Goal: Task Accomplishment & Management: Manage account settings

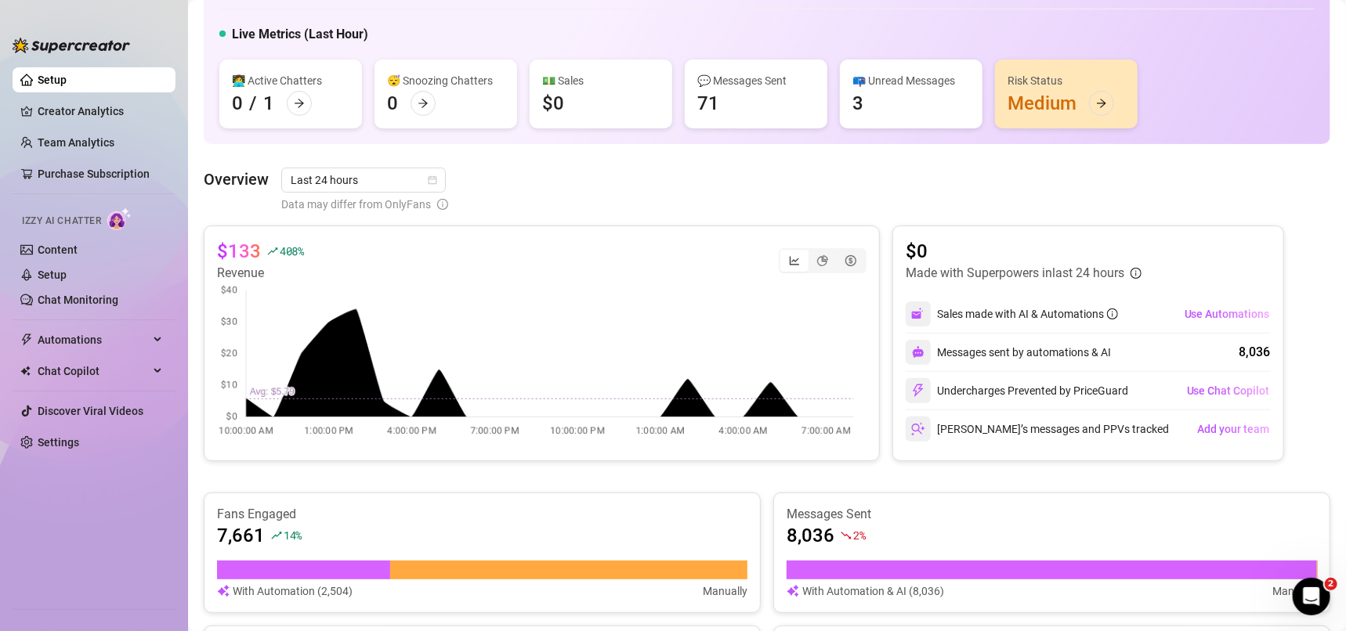
scroll to position [20, 0]
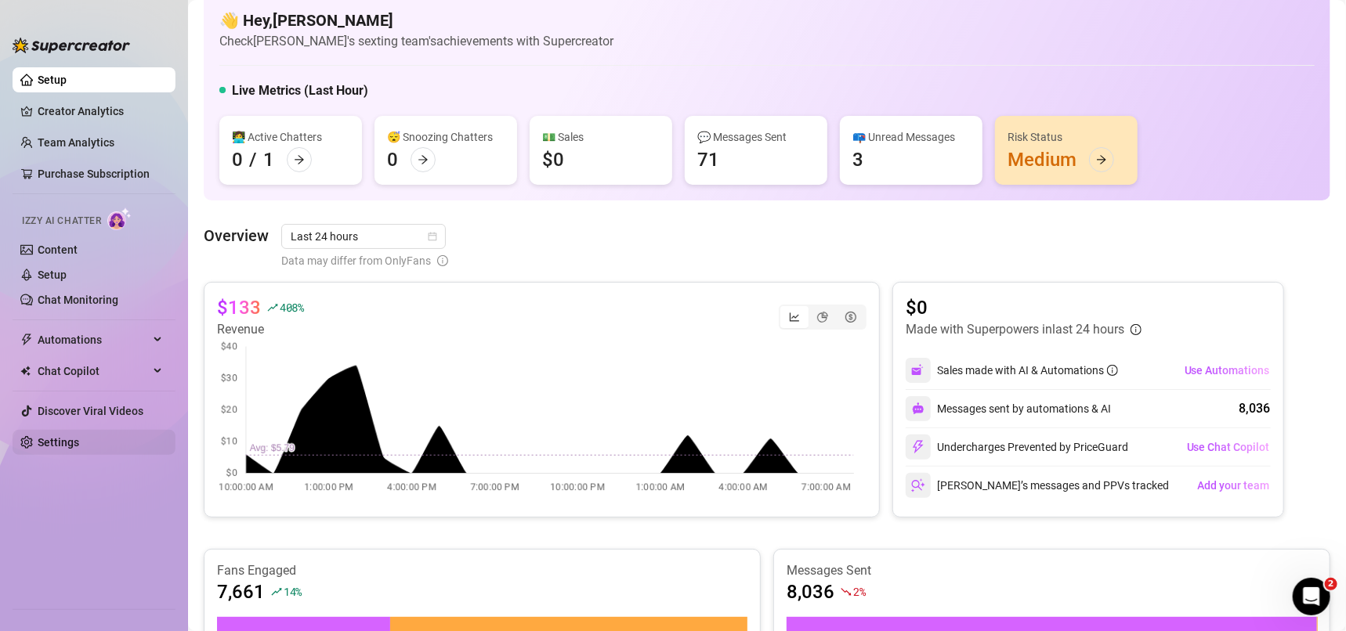
drag, startPoint x: 107, startPoint y: 338, endPoint x: 89, endPoint y: 449, distance: 112.7
click at [107, 338] on span "Automations" at bounding box center [93, 339] width 111 height 25
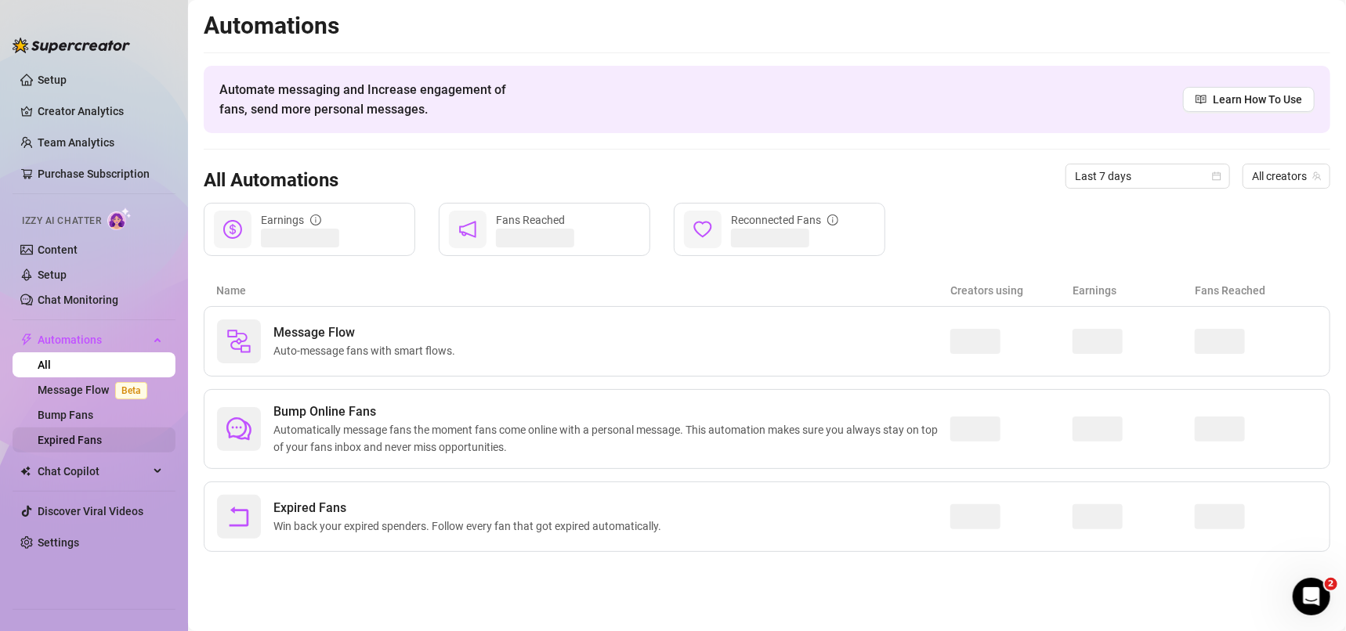
click at [92, 434] on link "Expired Fans" at bounding box center [70, 440] width 64 height 13
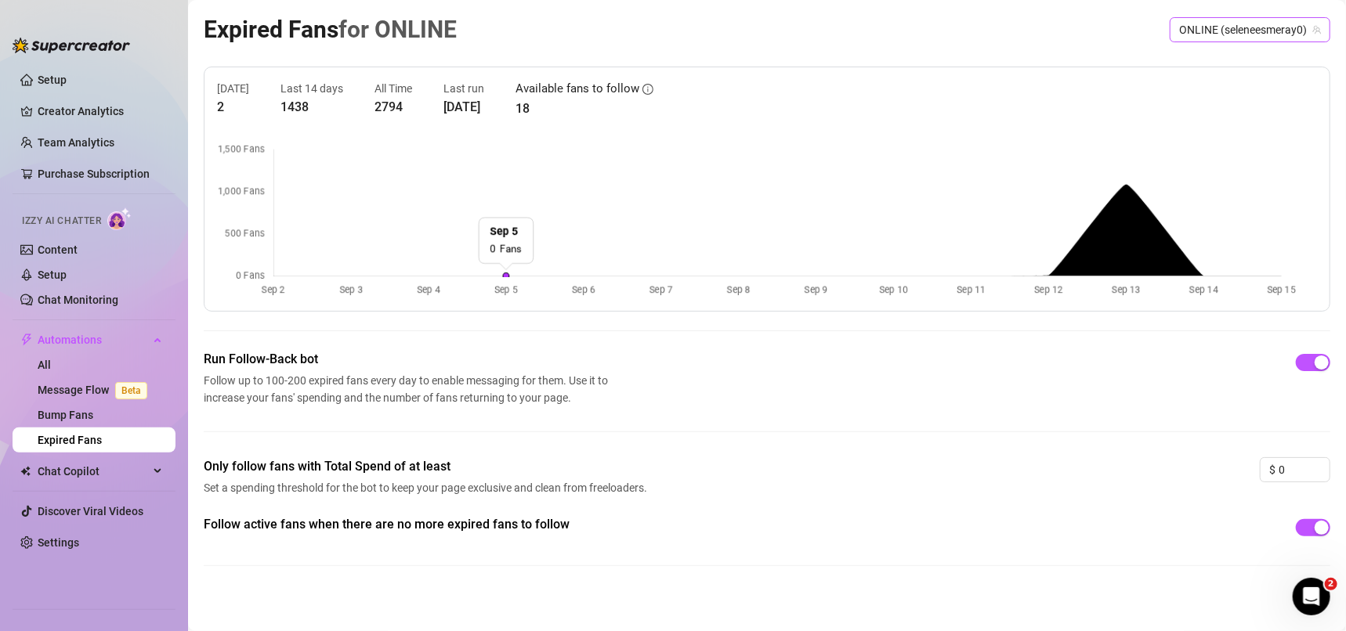
click at [1224, 27] on span "ONLINE (seleneesmeray0)" at bounding box center [1250, 30] width 142 height 24
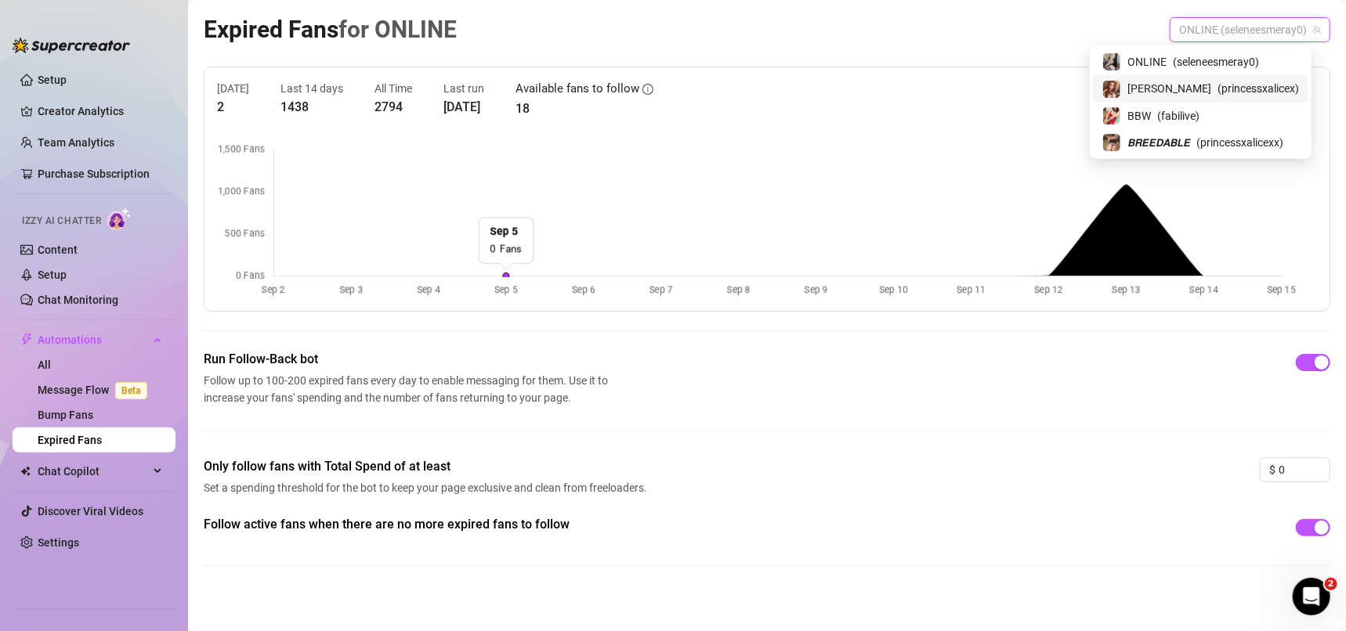
click at [1240, 80] on span "( princessxalicex )" at bounding box center [1257, 88] width 81 height 17
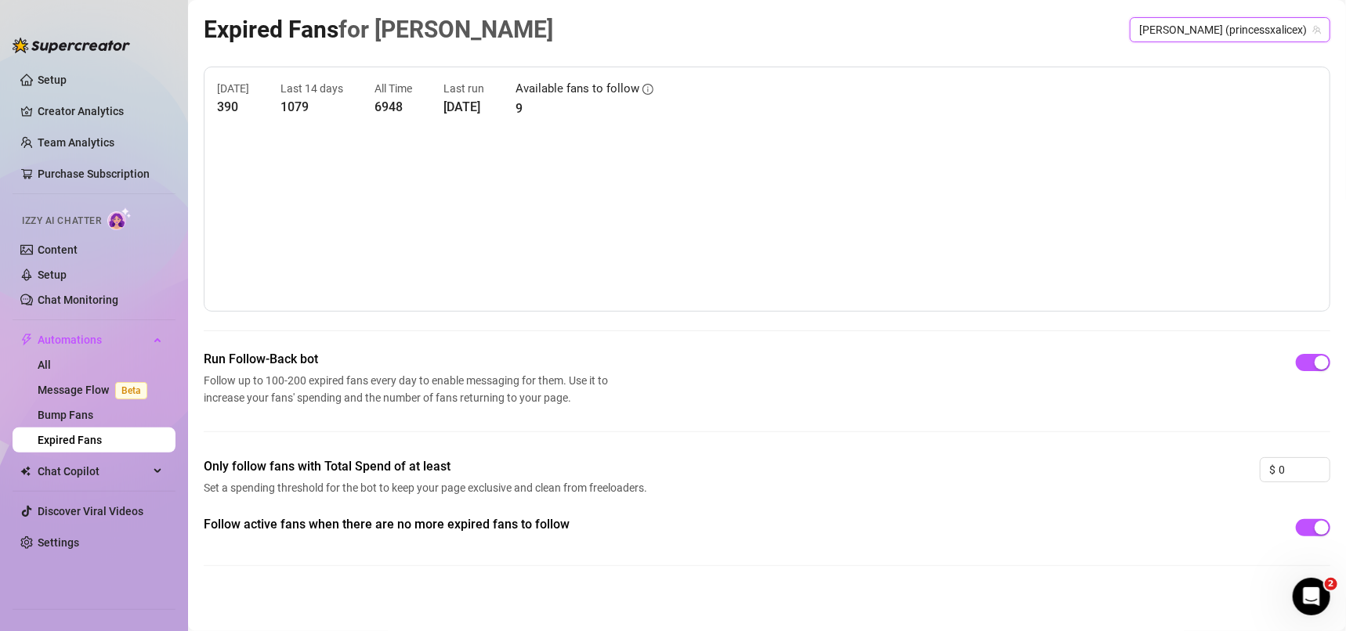
click at [1241, 25] on span "[PERSON_NAME] (princessxalicex)" at bounding box center [1230, 30] width 182 height 24
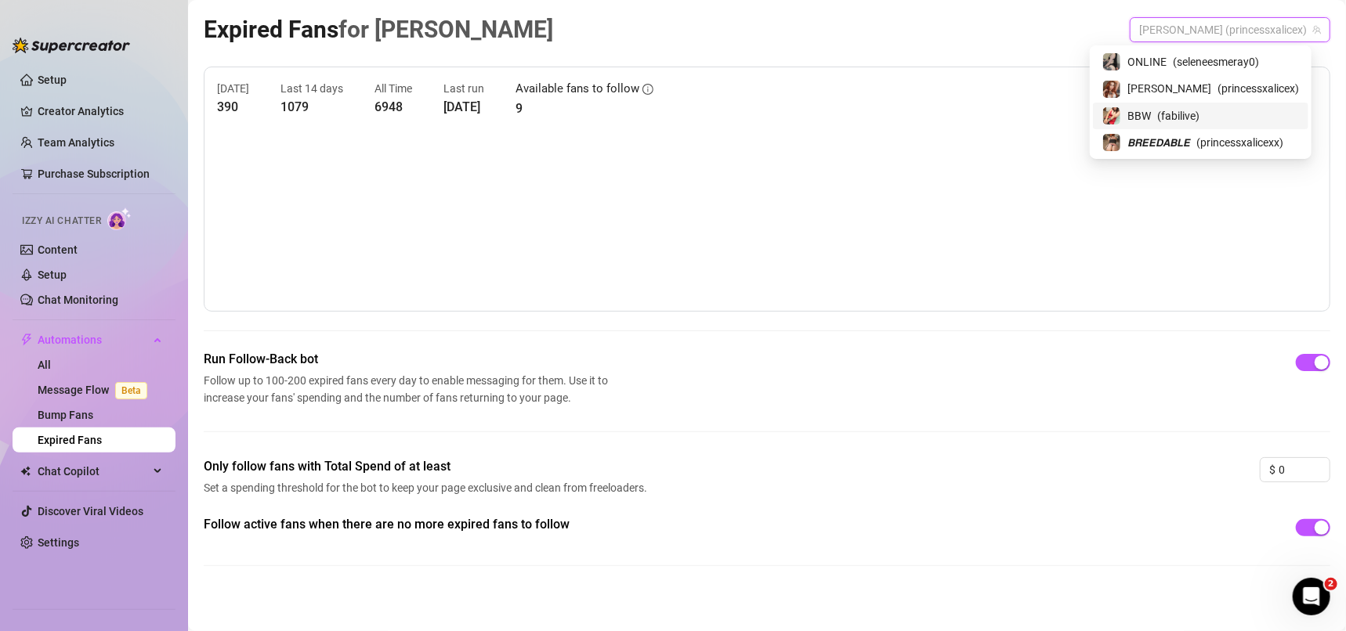
click at [1227, 110] on div "BBW ( fabilive )" at bounding box center [1200, 116] width 197 height 19
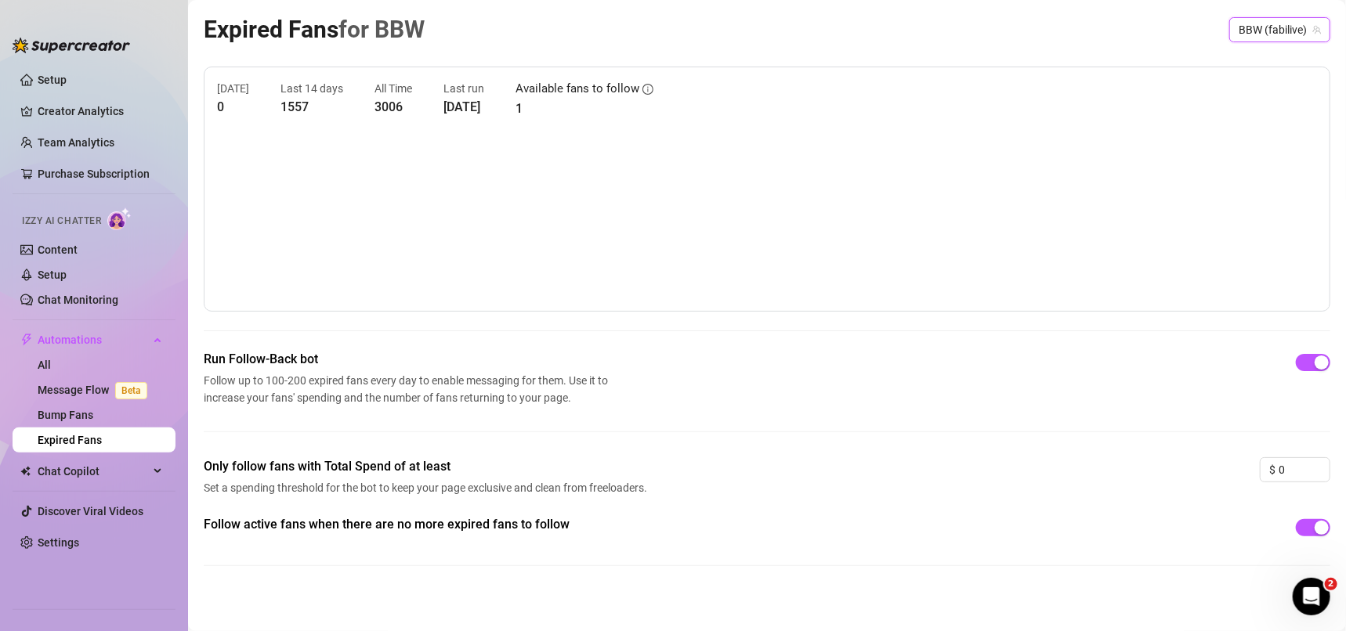
click at [1240, 27] on span "BBW (fabilive)" at bounding box center [1280, 30] width 82 height 24
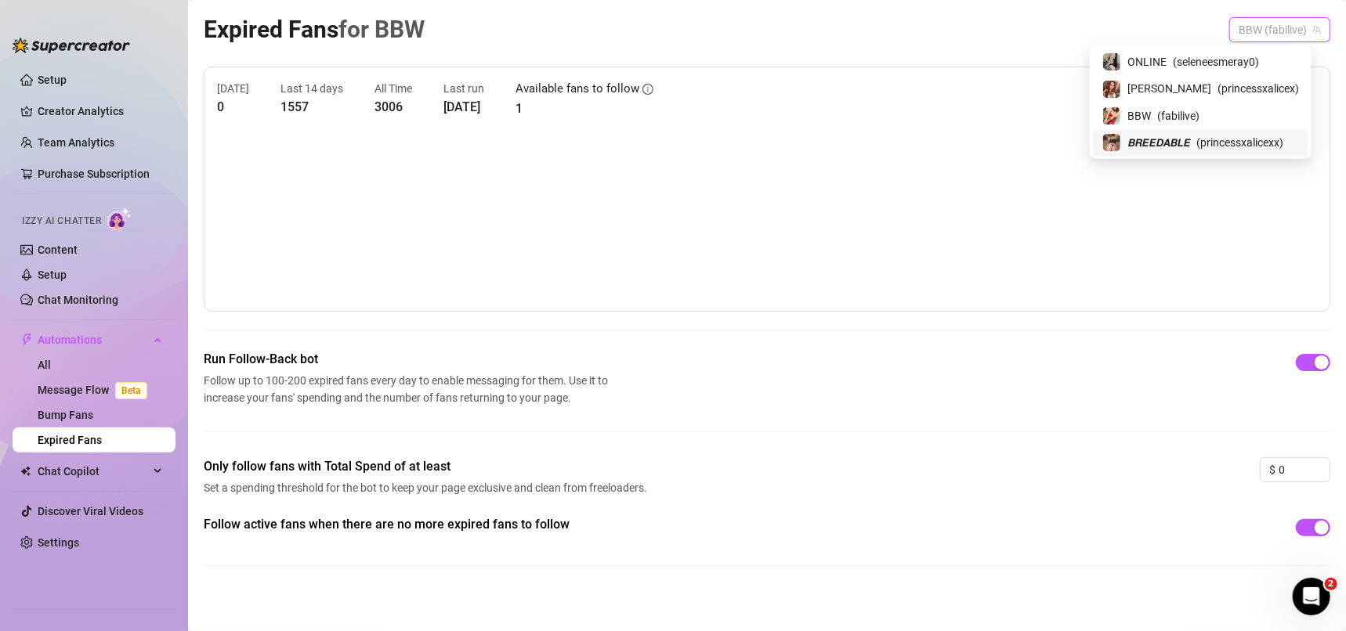
click at [1261, 141] on span "( princessxalicexx )" at bounding box center [1239, 142] width 87 height 17
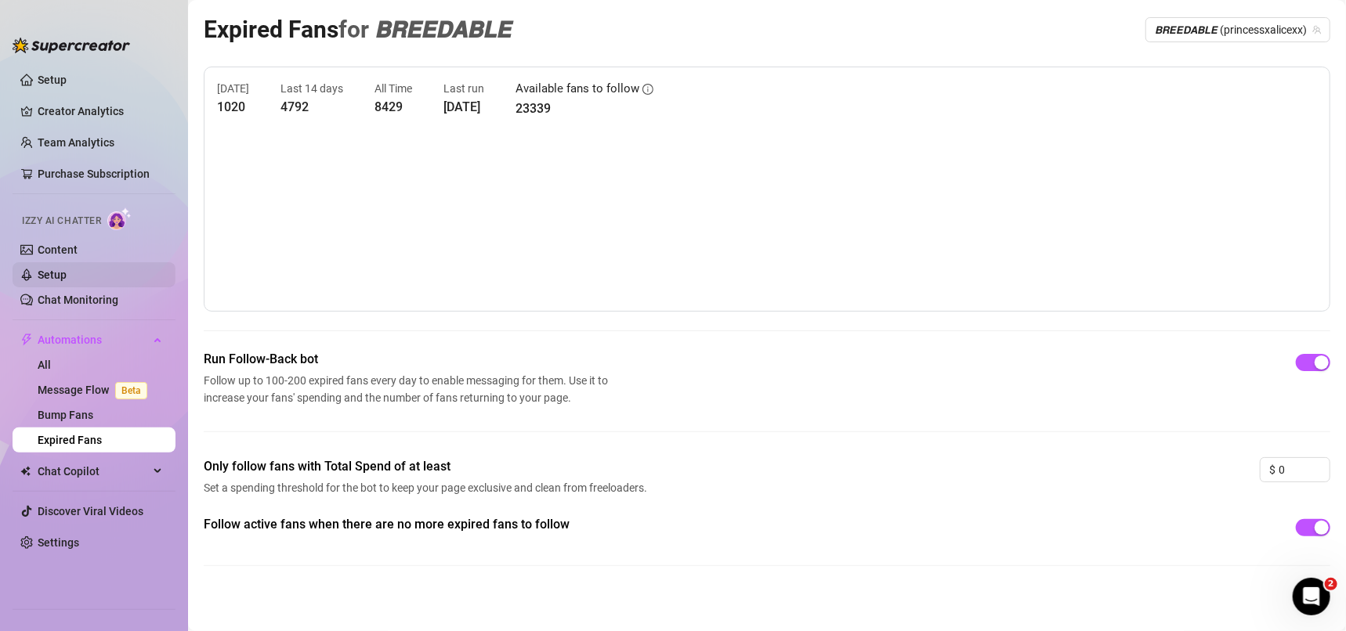
click at [67, 274] on link "Setup" at bounding box center [52, 275] width 29 height 13
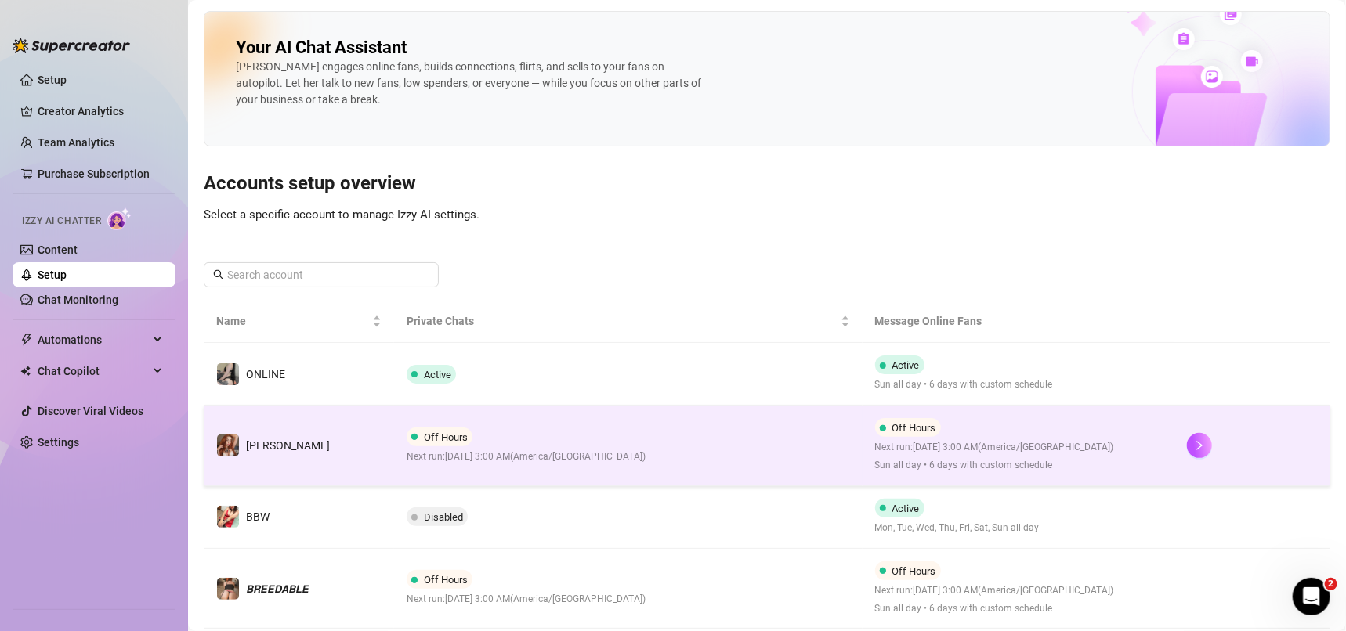
click at [700, 441] on td "Off Hours Next run: [DATE] 3:00 AM ( [GEOGRAPHIC_DATA]/[GEOGRAPHIC_DATA] )" at bounding box center [628, 446] width 468 height 81
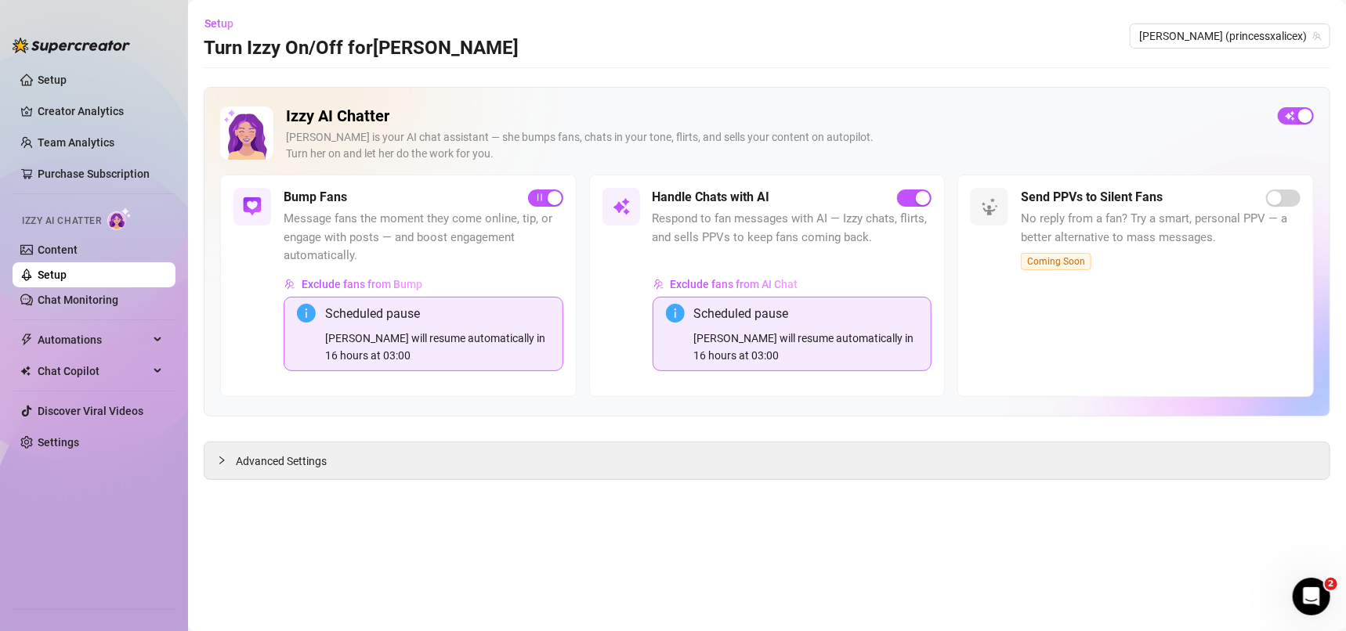
click at [1087, 408] on div "Izzy AI Chatter [PERSON_NAME] is your AI chat assistant — she bumps fans, chats…" at bounding box center [767, 252] width 1127 height 330
click at [282, 453] on span "Advanced Settings" at bounding box center [281, 461] width 91 height 17
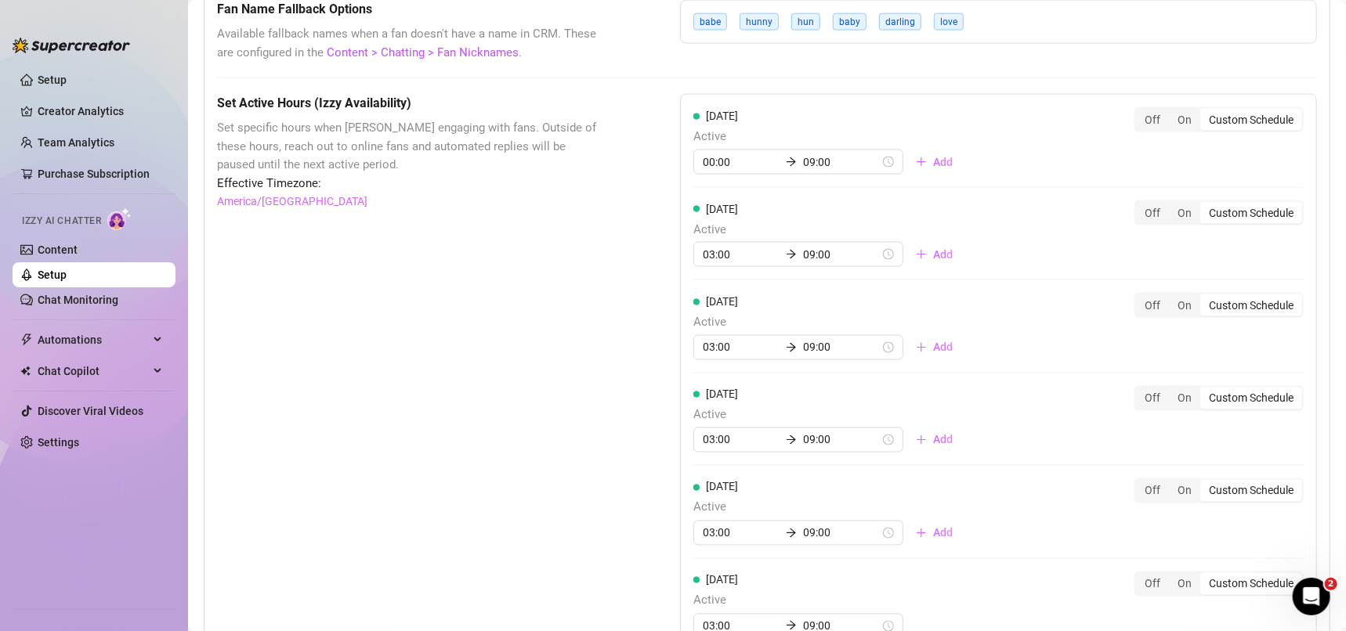
scroll to position [1347, 0]
click at [1170, 113] on div "On" at bounding box center [1184, 117] width 31 height 22
click at [1173, 108] on input "On" at bounding box center [1173, 108] width 0 height 0
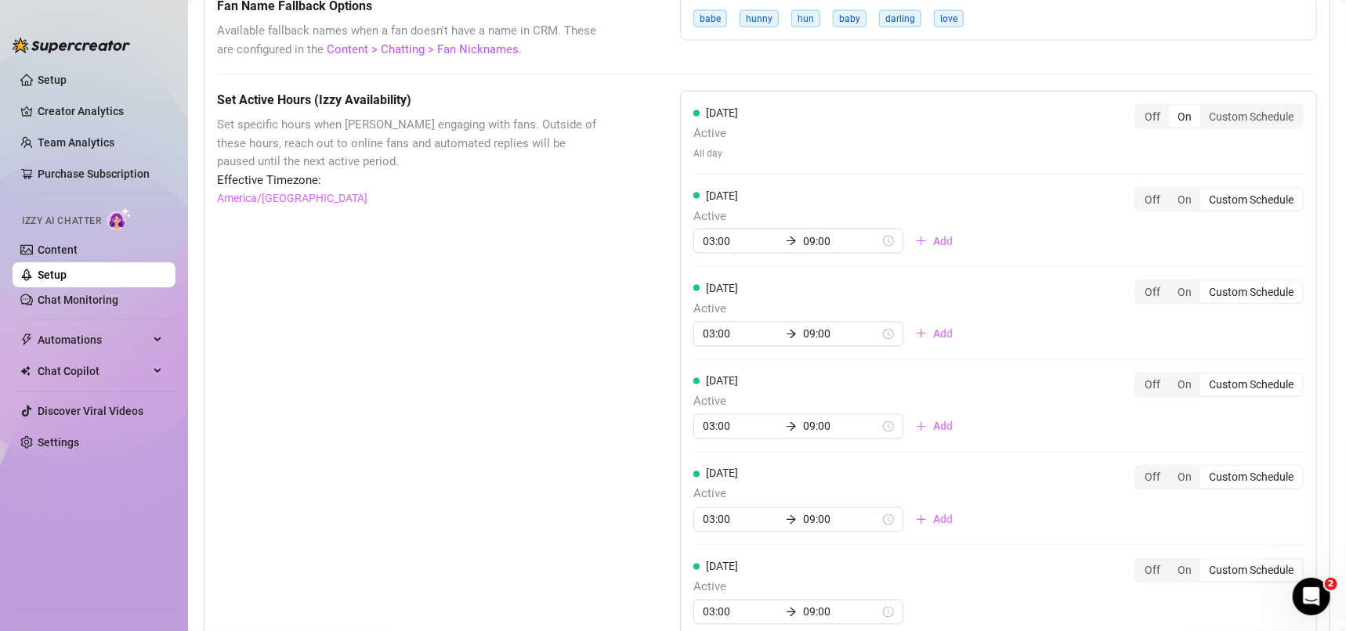
click at [67, 270] on link "Setup" at bounding box center [52, 275] width 29 height 13
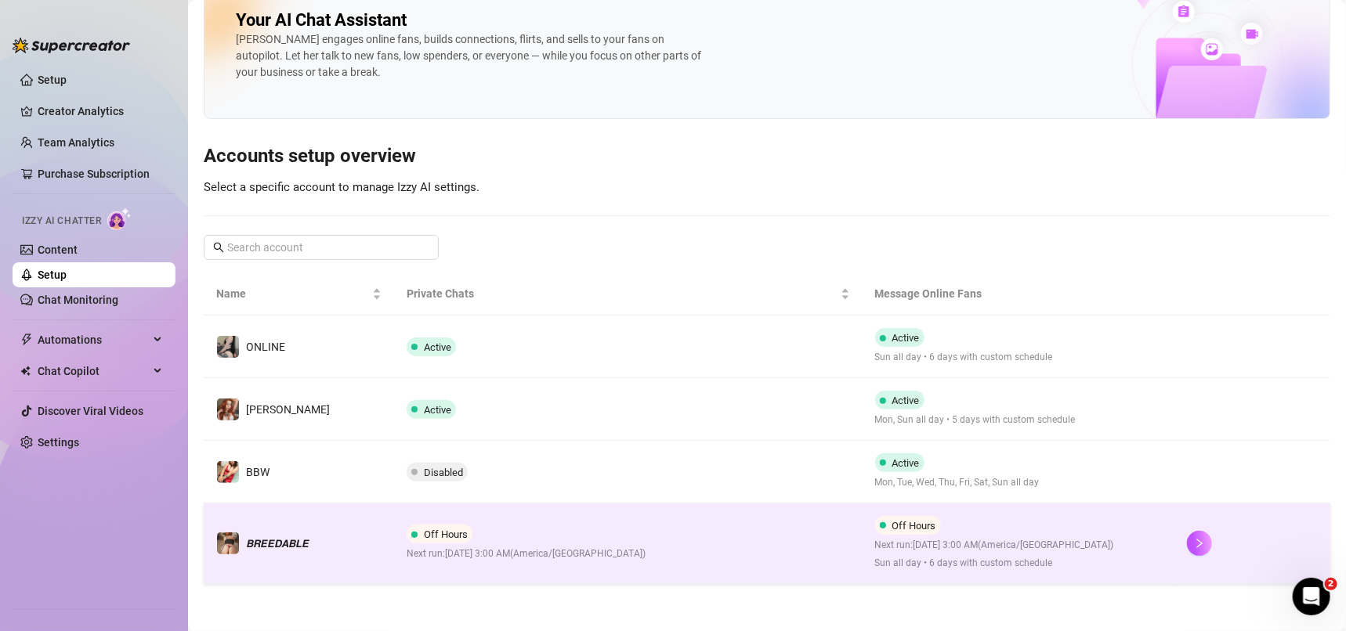
scroll to position [26, 0]
click at [794, 567] on td "Off Hours Next run: [DATE] 3:00 AM ( [GEOGRAPHIC_DATA]/[GEOGRAPHIC_DATA] )" at bounding box center [628, 545] width 468 height 81
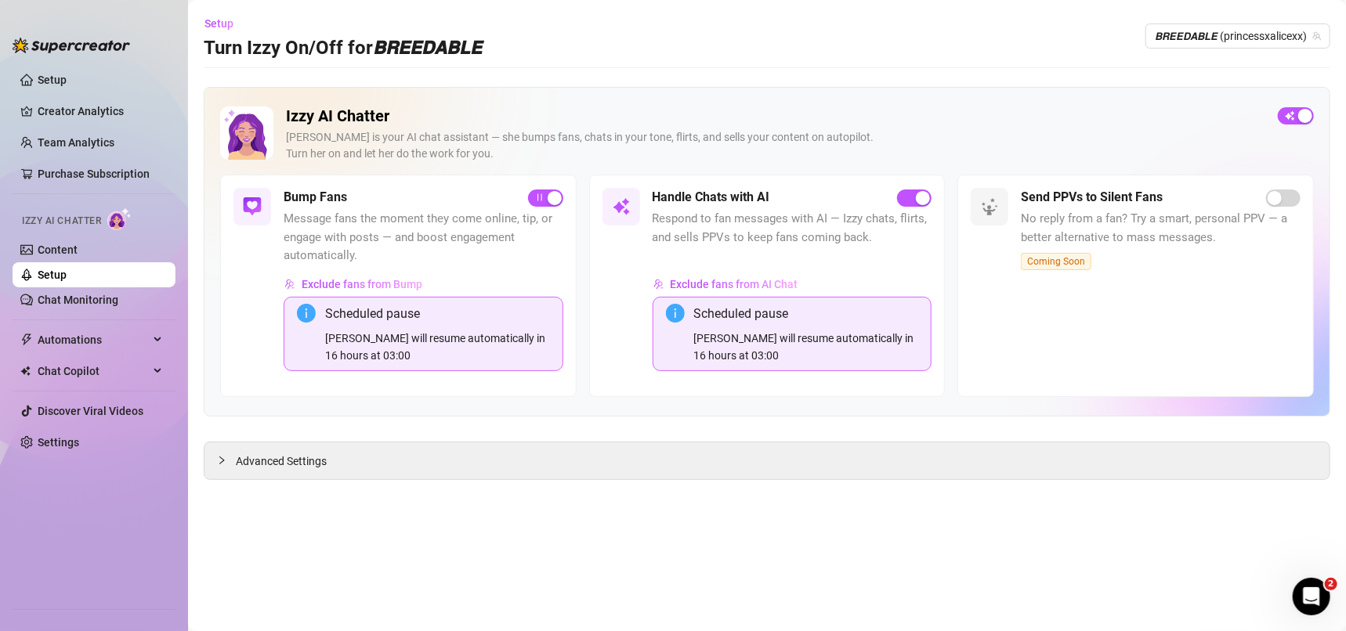
drag, startPoint x: 282, startPoint y: 464, endPoint x: 909, endPoint y: 511, distance: 628.5
click at [282, 464] on span "Advanced Settings" at bounding box center [281, 461] width 91 height 17
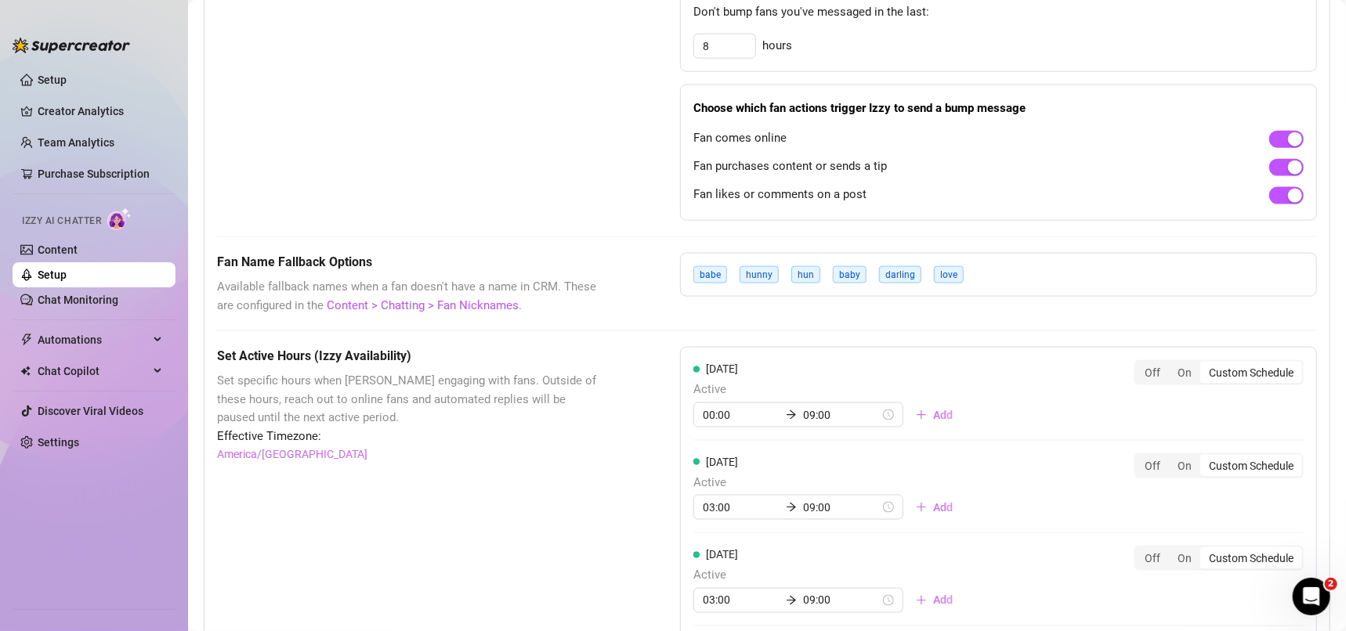
scroll to position [1128, 0]
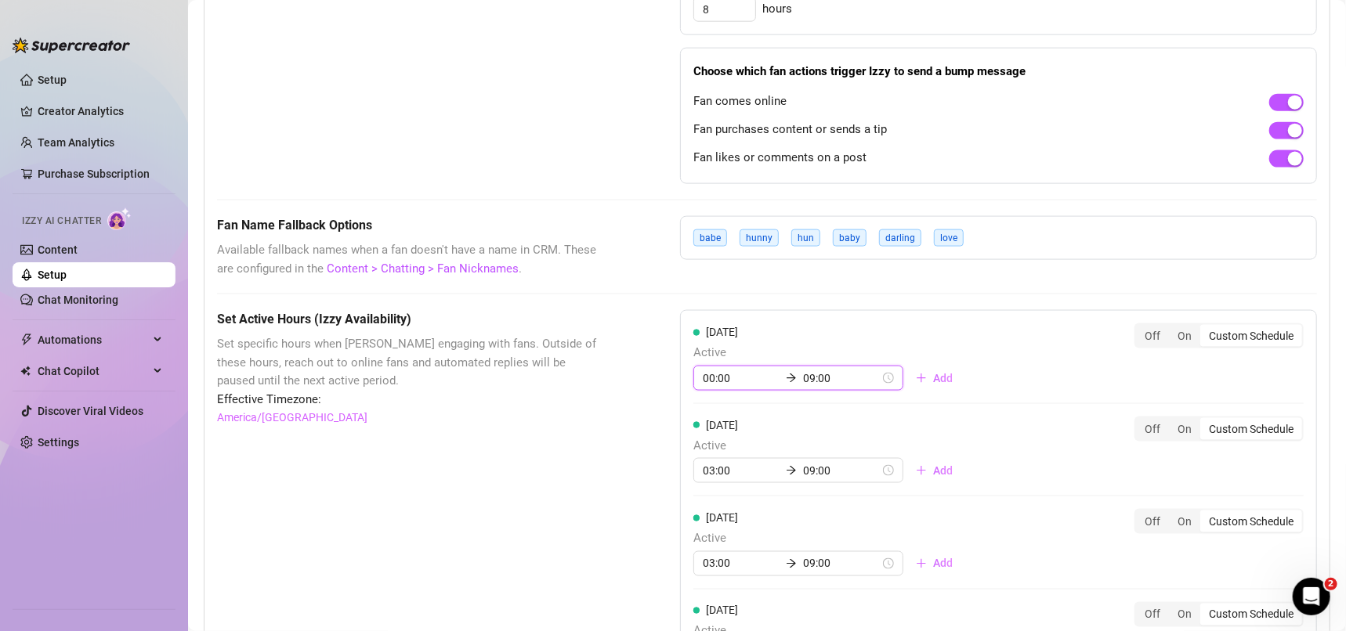
click at [822, 378] on input "09:00" at bounding box center [841, 378] width 77 height 17
click at [769, 552] on div "15" at bounding box center [763, 553] width 38 height 22
type input "15:00"
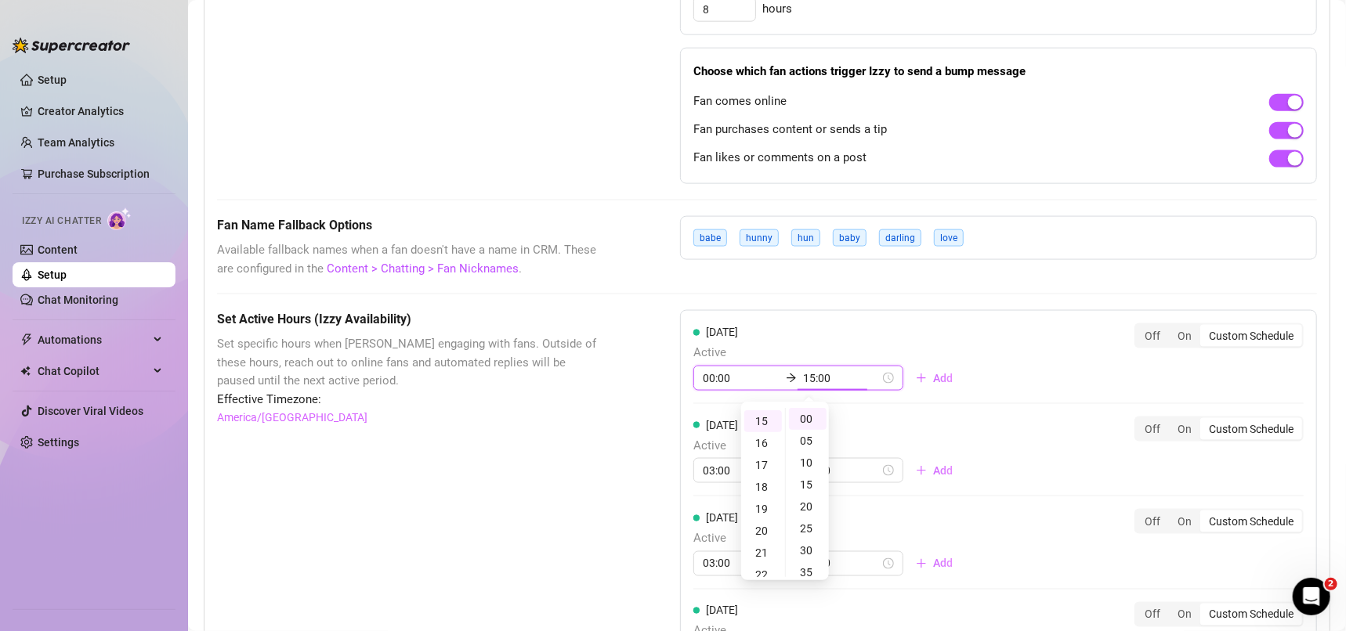
click at [1018, 356] on div "[DATE] Active 00:00 15:00 Add Off On Custom Schedule" at bounding box center [998, 357] width 610 height 67
click at [67, 277] on link "Setup" at bounding box center [52, 275] width 29 height 13
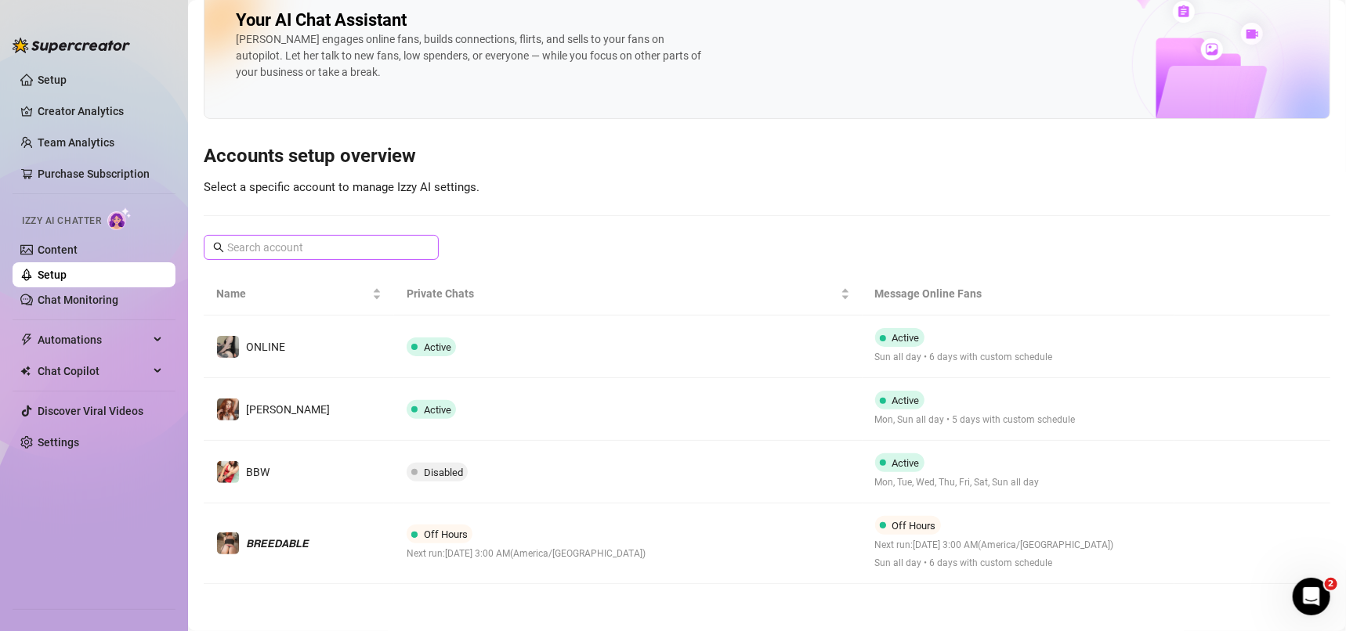
scroll to position [26, 0]
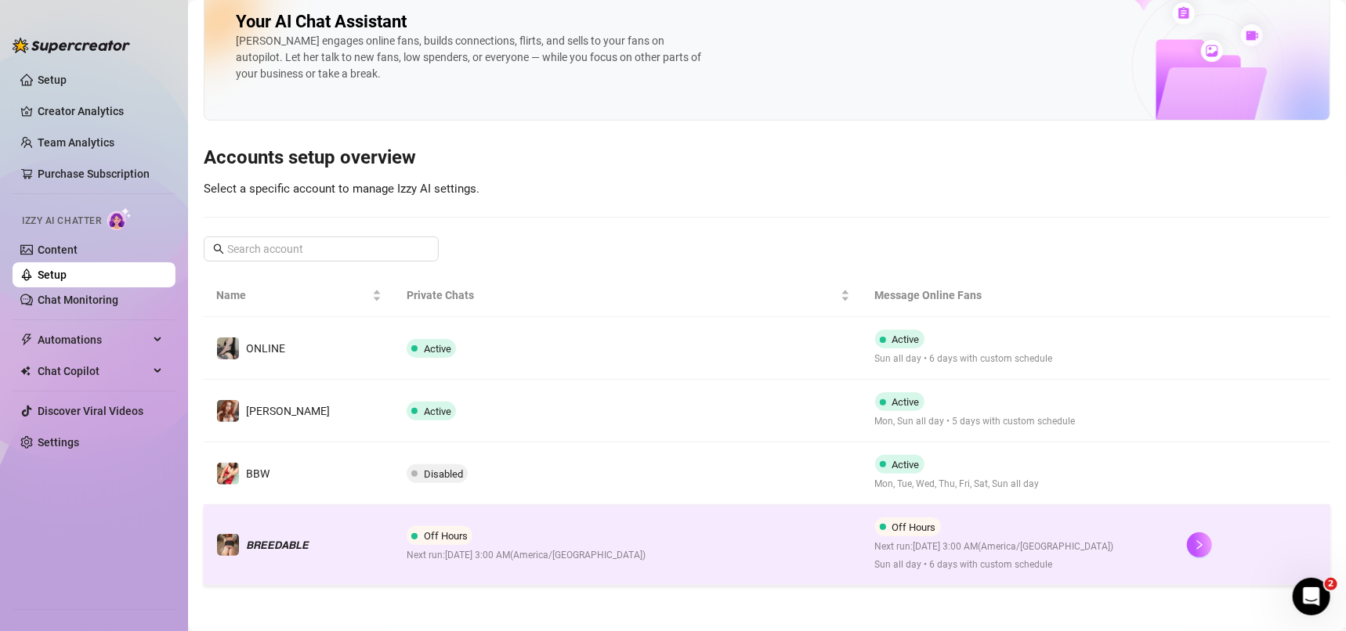
click at [637, 537] on div "Off Hours Next run: [DATE] 3:00 AM ( [GEOGRAPHIC_DATA]/[GEOGRAPHIC_DATA] )" at bounding box center [526, 544] width 239 height 37
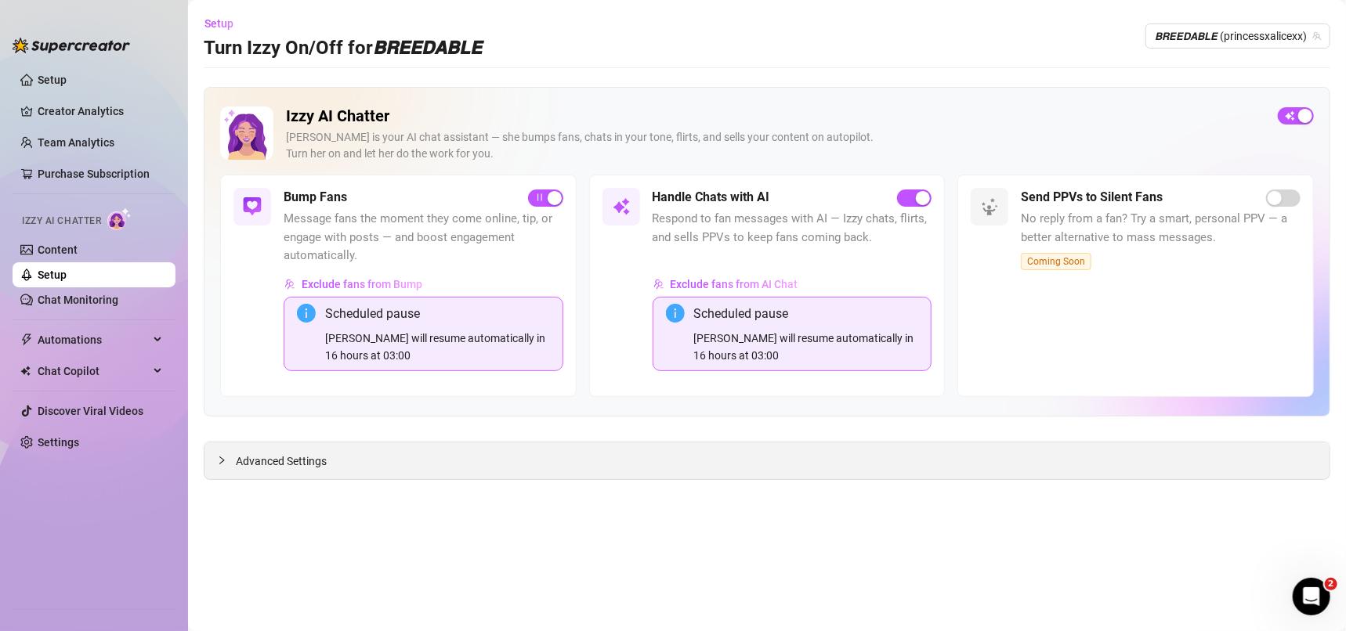
drag, startPoint x: 385, startPoint y: 468, endPoint x: 256, endPoint y: 458, distance: 129.7
click at [374, 468] on div "Advanced Settings" at bounding box center [766, 461] width 1125 height 37
click at [251, 458] on span "Advanced Settings" at bounding box center [281, 461] width 91 height 17
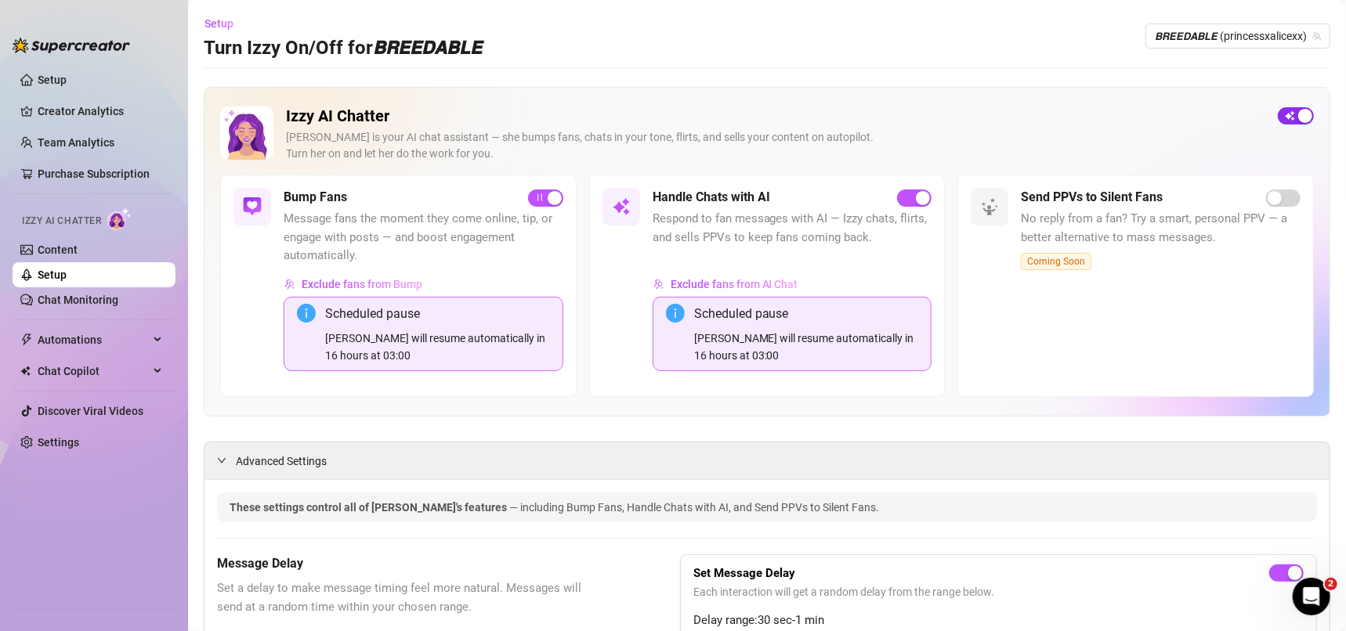
click at [1298, 112] on div "button" at bounding box center [1305, 116] width 14 height 14
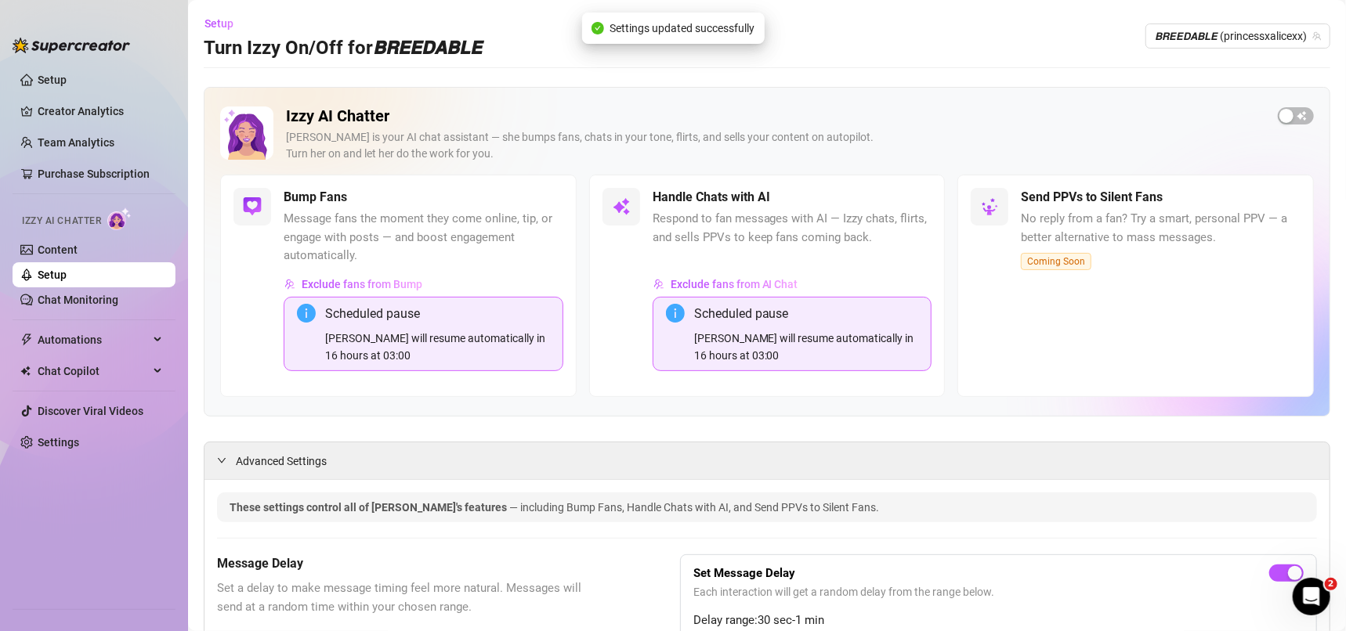
click at [1284, 119] on span "button" at bounding box center [1296, 115] width 36 height 17
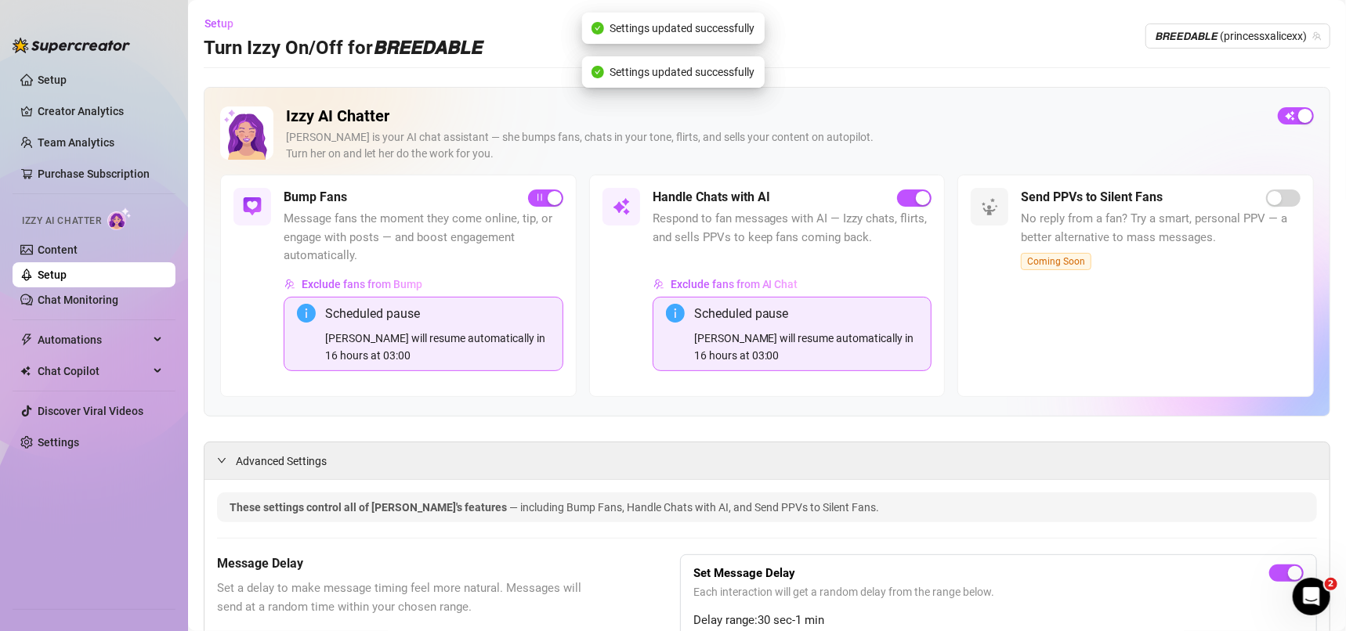
click at [707, 342] on div "[PERSON_NAME] will resume automatically in 16 hours at 03:00" at bounding box center [806, 347] width 225 height 34
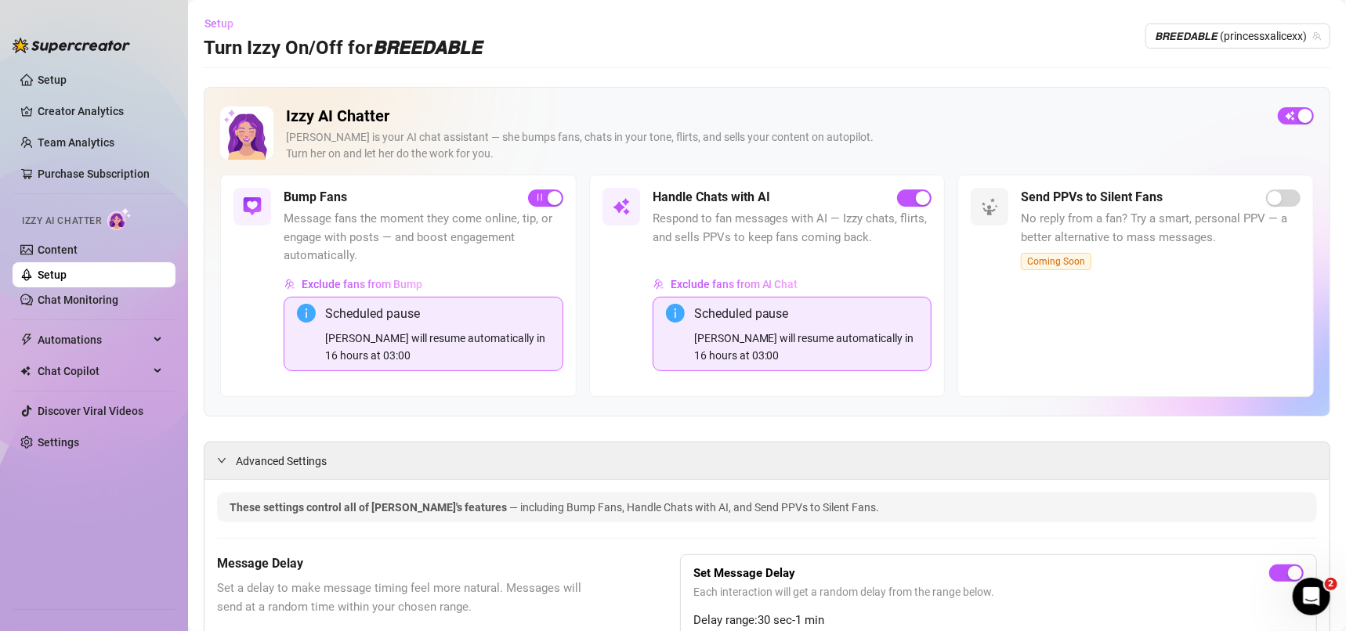
click at [219, 28] on span "Setup" at bounding box center [218, 23] width 29 height 13
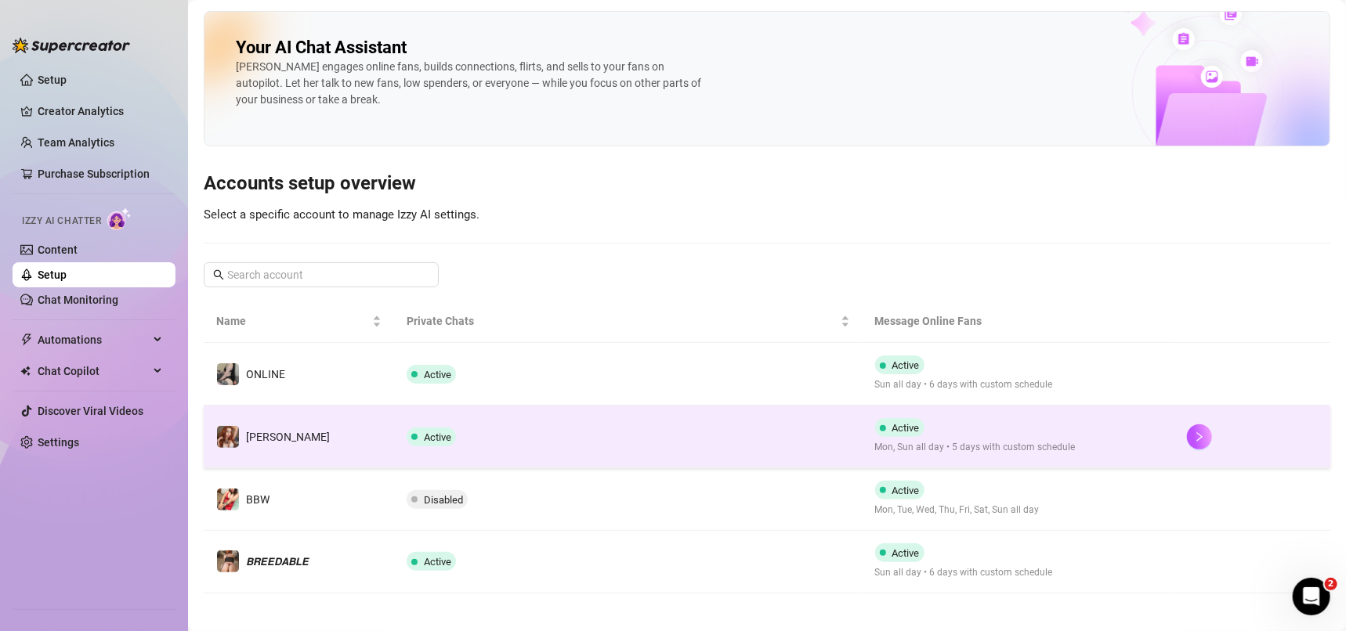
click at [693, 449] on td "Active" at bounding box center [628, 437] width 468 height 63
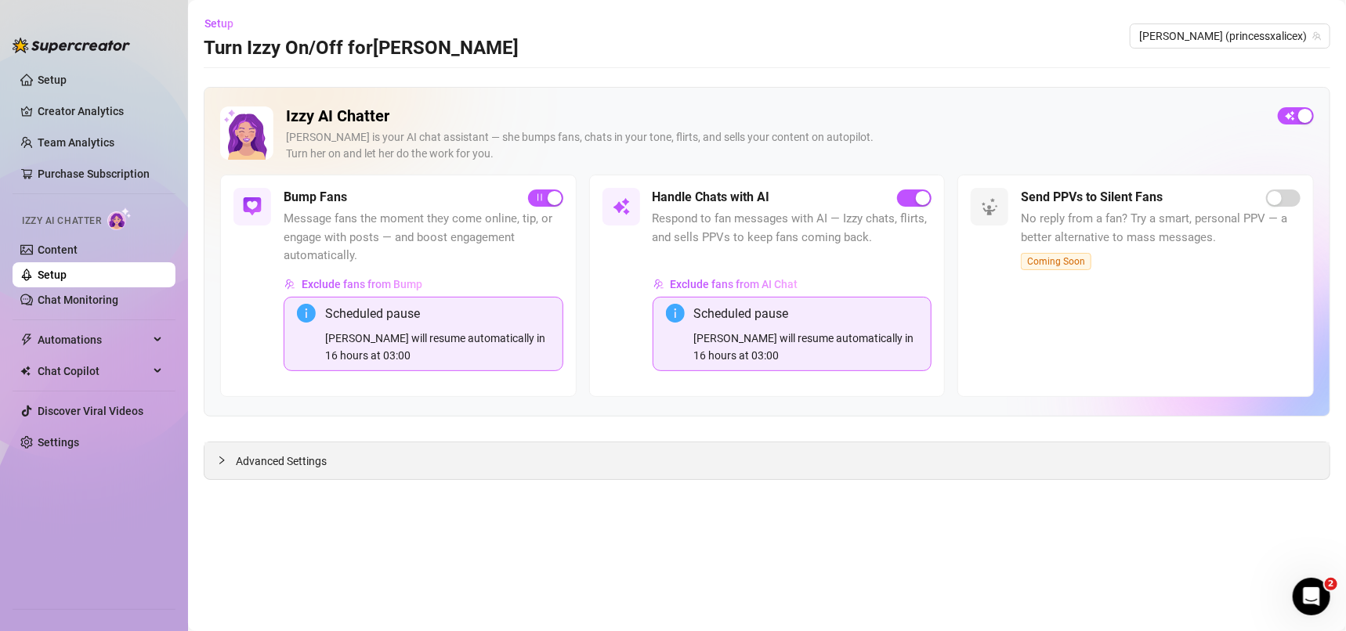
click at [245, 470] on div "Advanced Settings" at bounding box center [766, 461] width 1125 height 37
click at [259, 458] on span "Advanced Settings" at bounding box center [281, 461] width 91 height 17
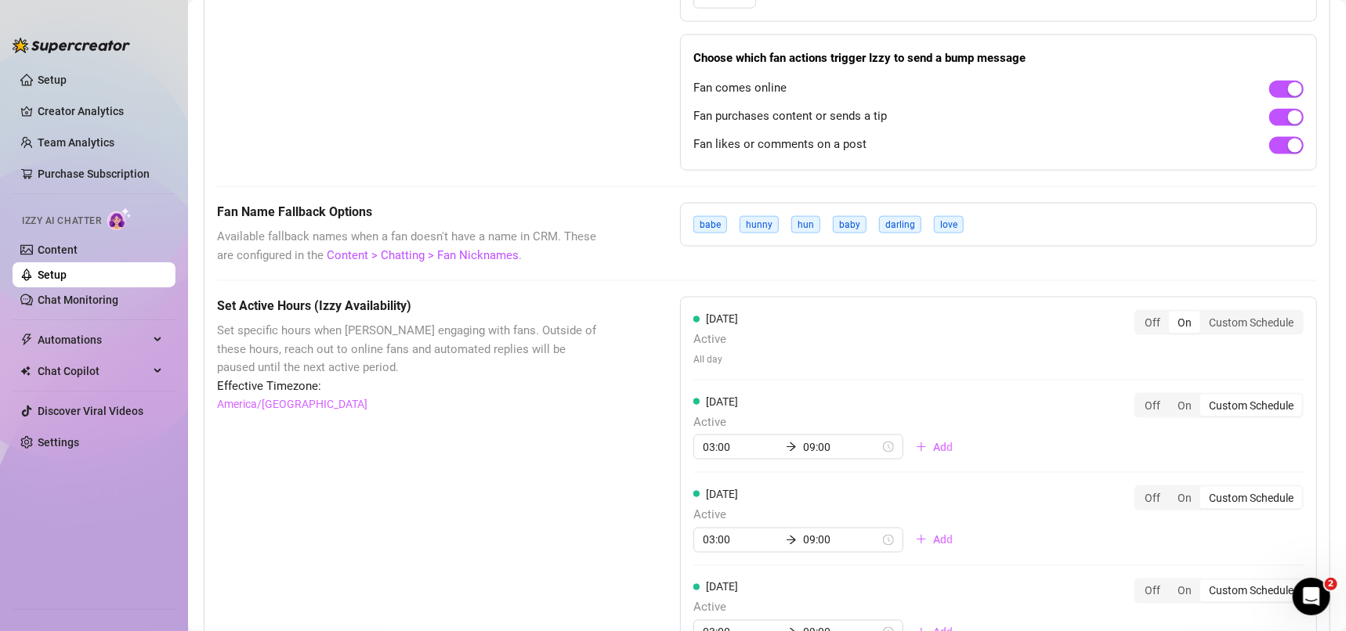
scroll to position [1205, 0]
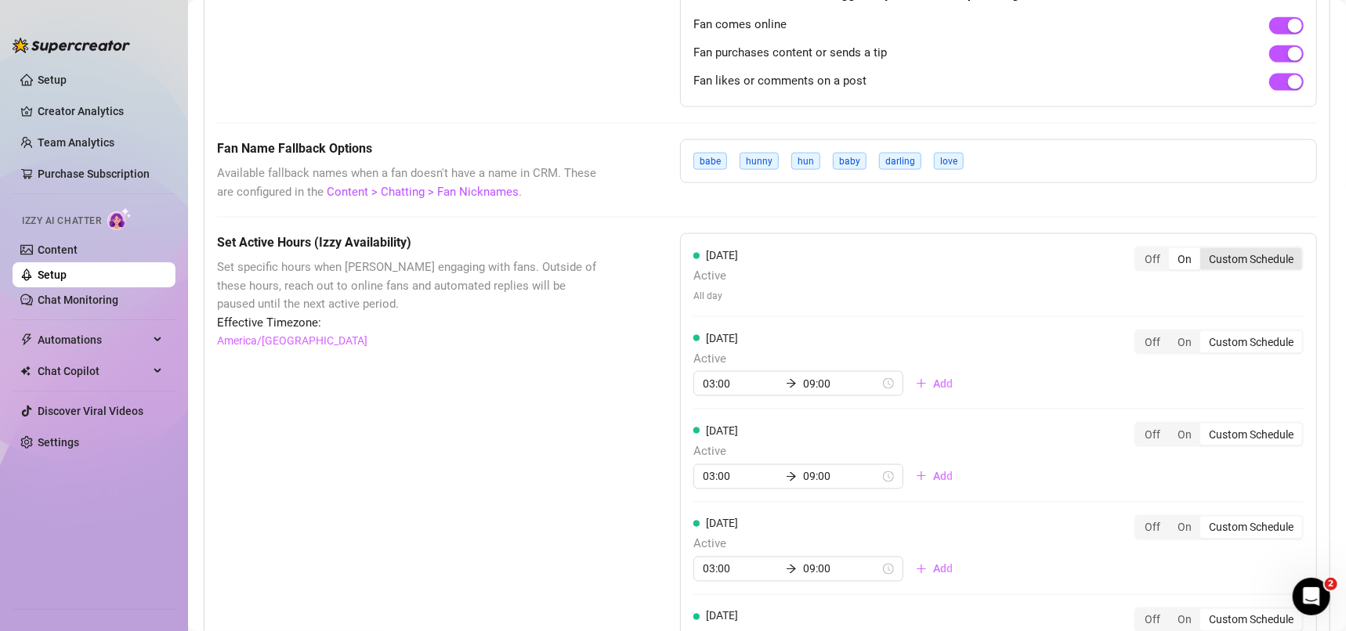
click at [1232, 252] on div "Custom Schedule" at bounding box center [1251, 259] width 102 height 22
click at [1204, 251] on input "Custom Schedule" at bounding box center [1204, 251] width 0 height 0
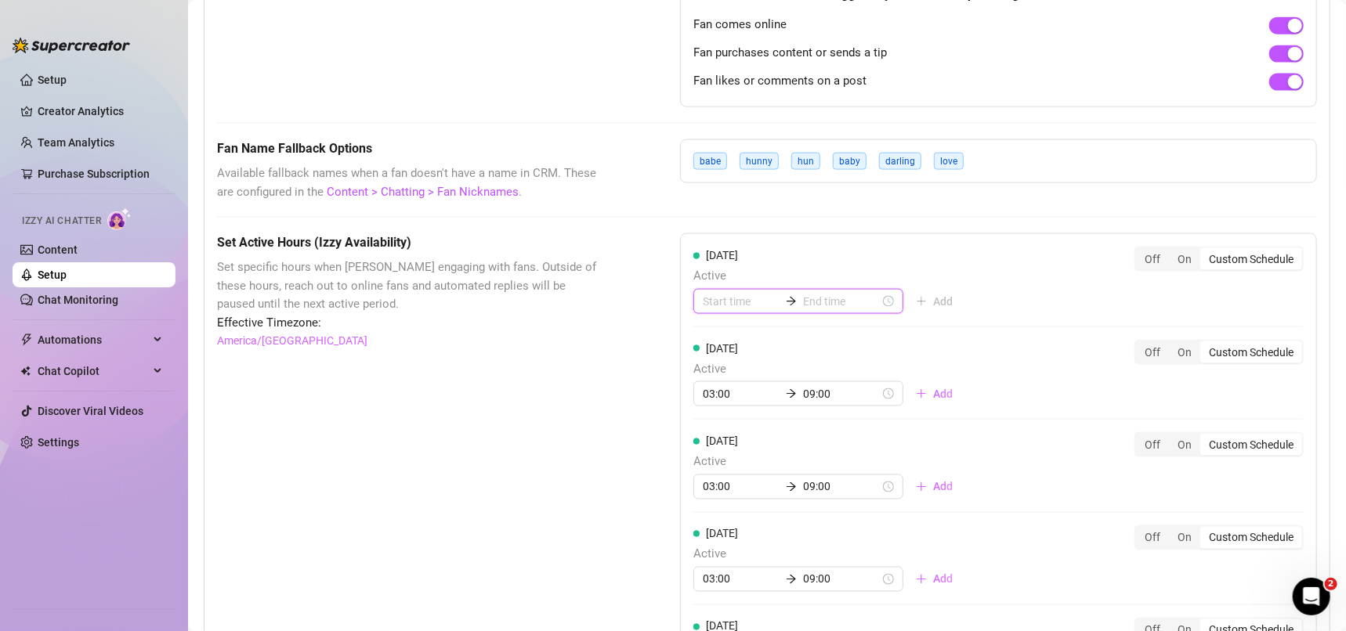
click at [718, 302] on input at bounding box center [741, 301] width 77 height 17
click at [703, 327] on div "00 01 02 03 04 05 06 07 08 09 10 11 12 13 14 15 16 17 18 19 20 21 22 23 00 05 1…" at bounding box center [731, 414] width 88 height 175
click at [703, 331] on div "00" at bounding box center [709, 342] width 38 height 22
click at [704, 335] on div "00" at bounding box center [709, 342] width 38 height 22
type input "00:00"
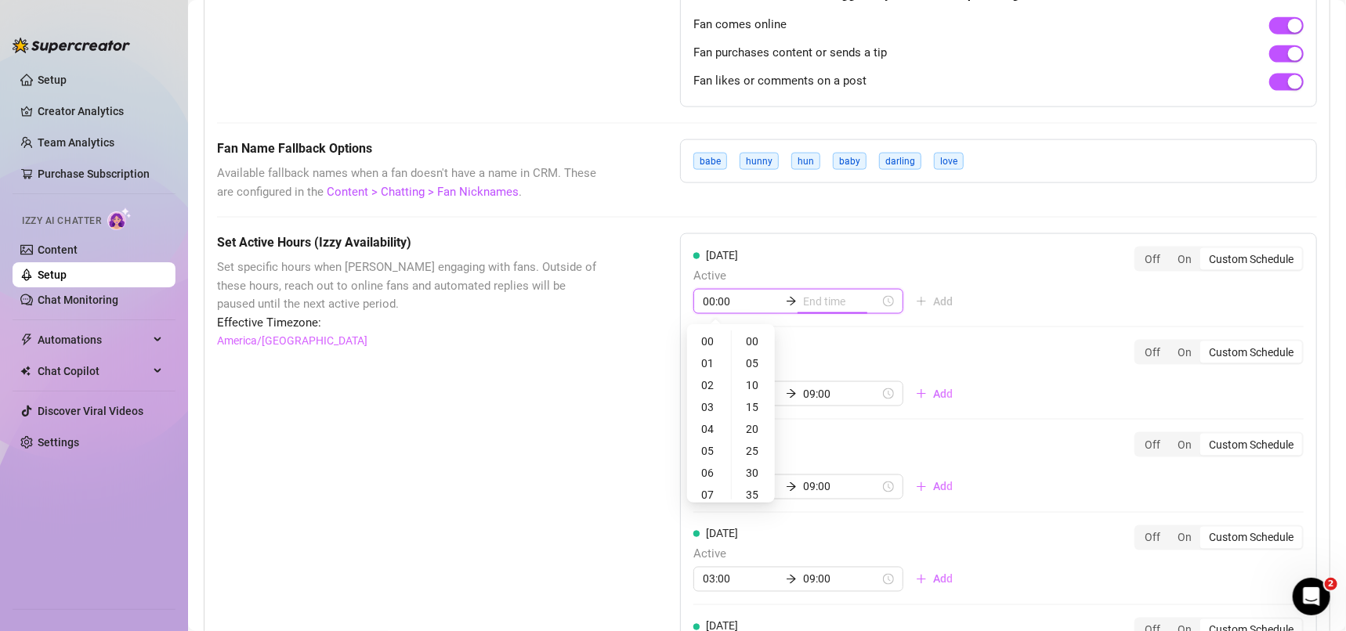
click at [812, 293] on input at bounding box center [841, 301] width 77 height 17
type input "00:00"
type input "02:00"
click at [769, 337] on div "15" at bounding box center [763, 332] width 38 height 22
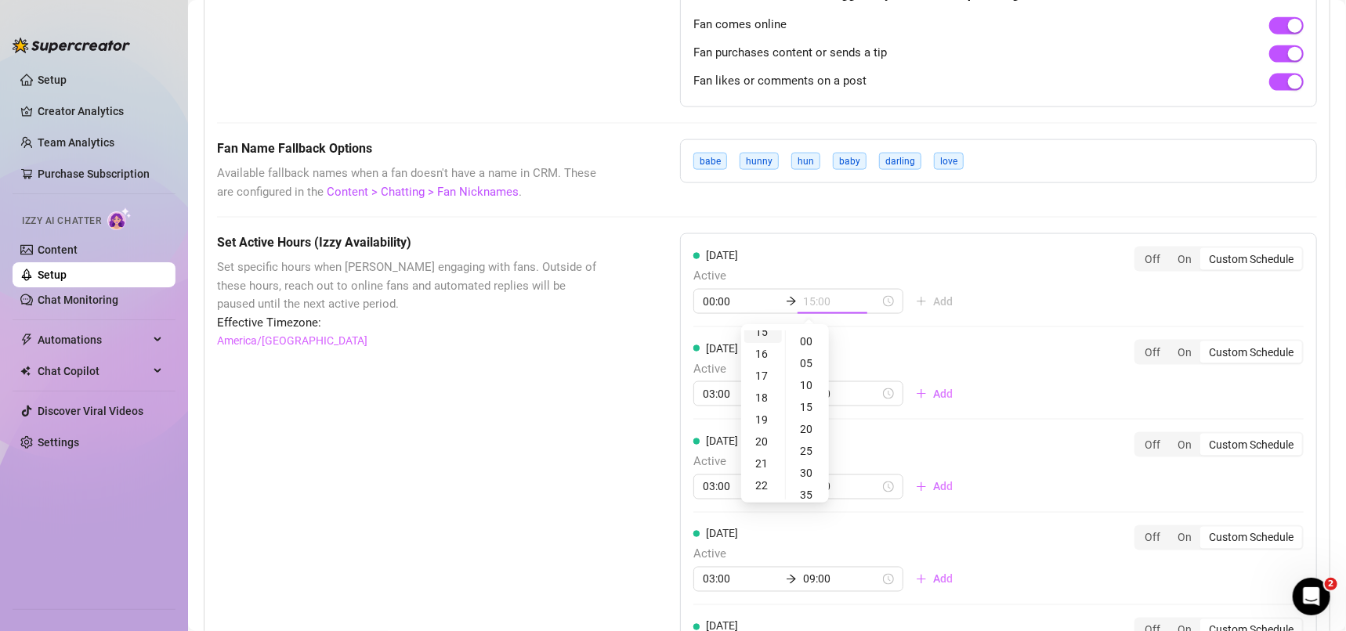
scroll to position [328, 0]
type input "15:00"
click at [1008, 297] on div "[DATE] Active 00:00 15:00 Add Off On Custom Schedule [DATE] Active 03:00 09:00 …" at bounding box center [998, 579] width 637 height 692
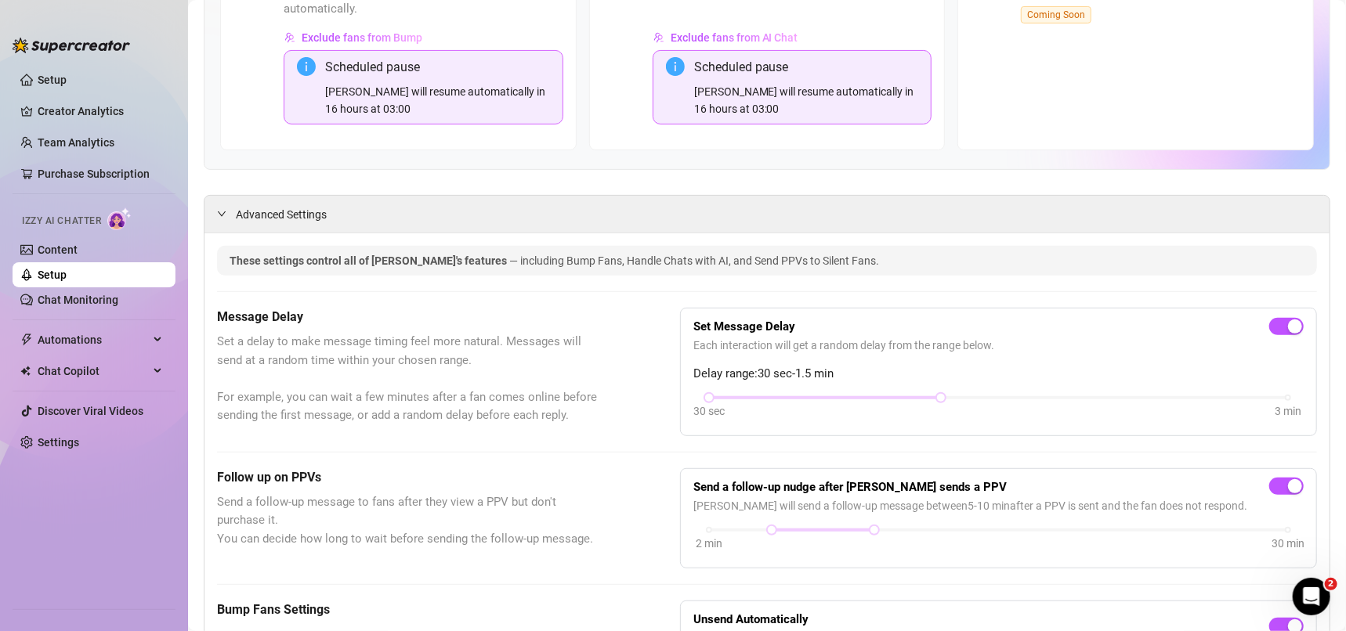
scroll to position [0, 0]
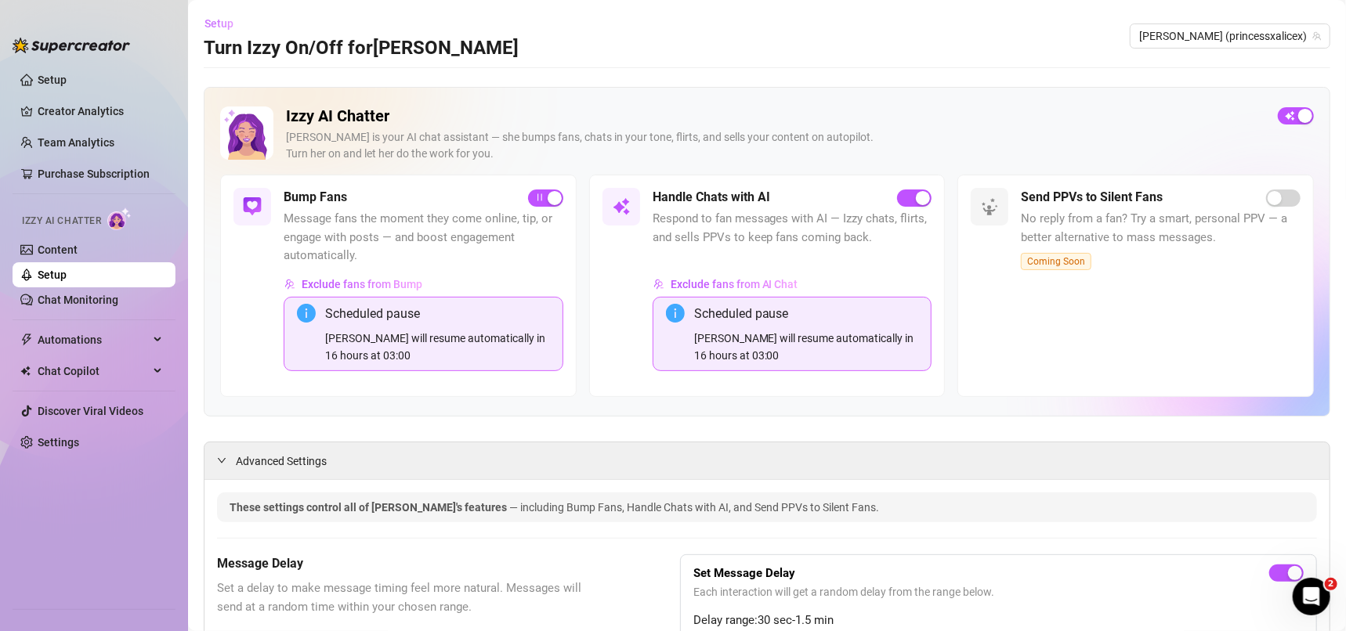
click at [216, 30] on span "Setup" at bounding box center [218, 23] width 29 height 13
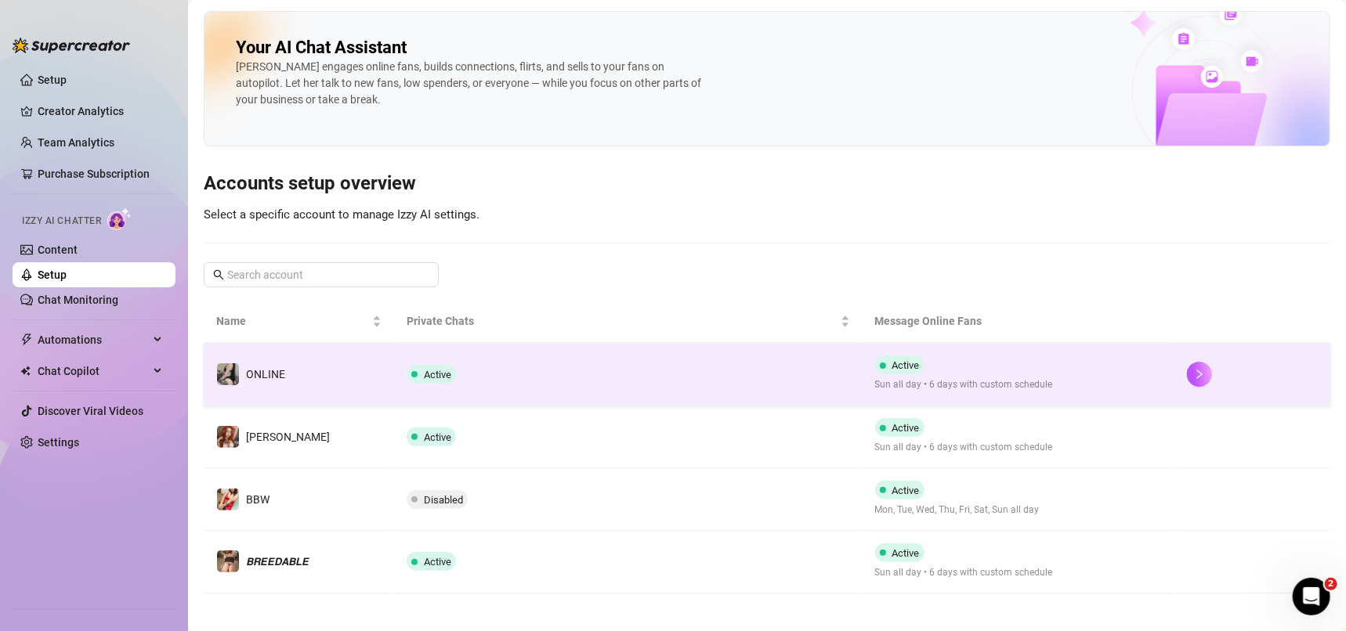
click at [1034, 369] on div "Active Sun all day • 6 days with custom schedule" at bounding box center [964, 374] width 178 height 37
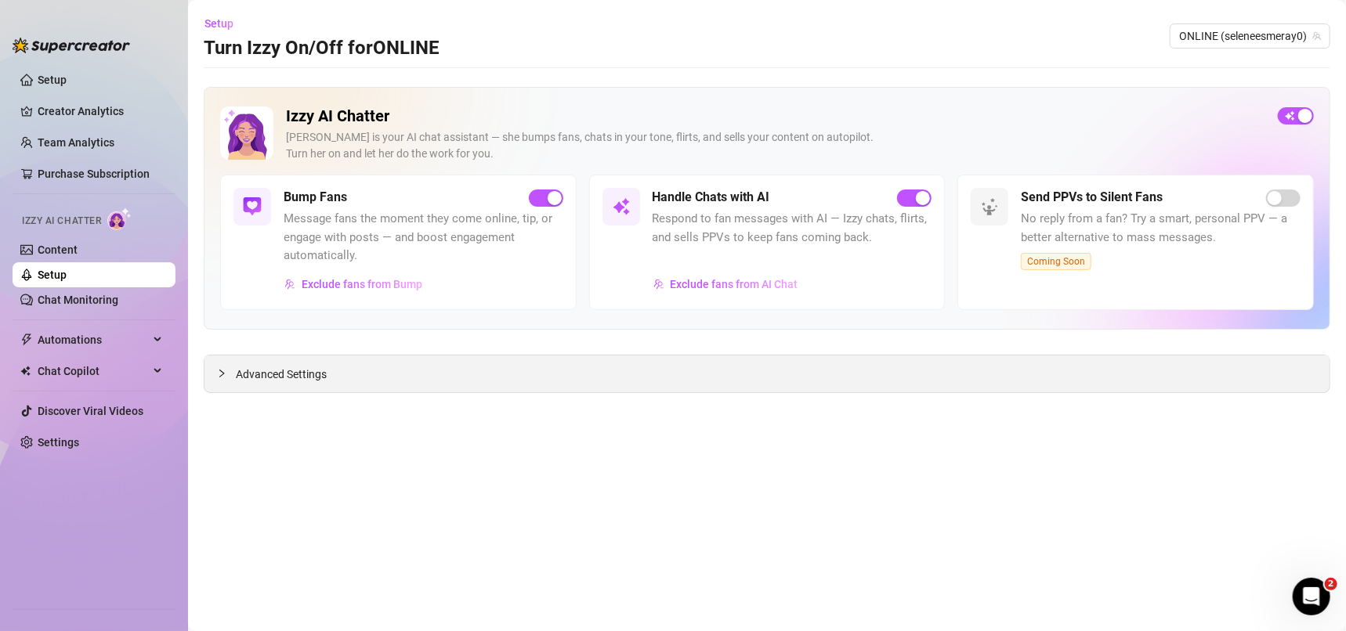
click at [269, 377] on span "Advanced Settings" at bounding box center [281, 374] width 91 height 17
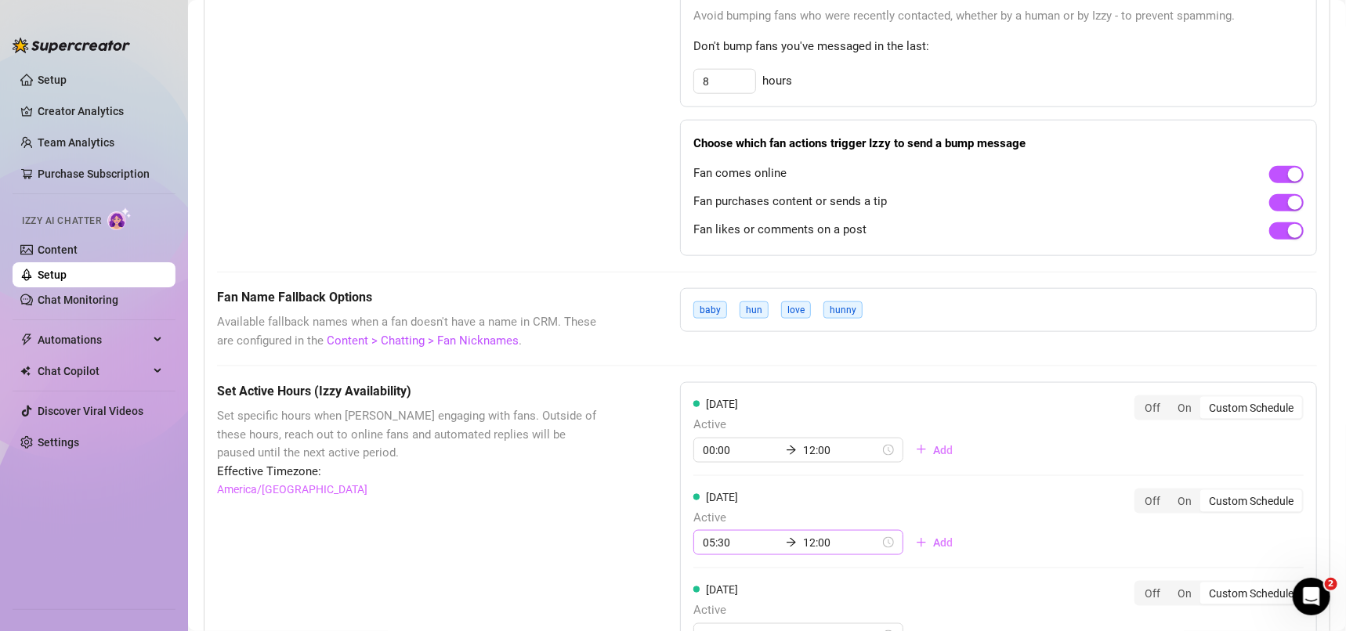
scroll to position [1015, 0]
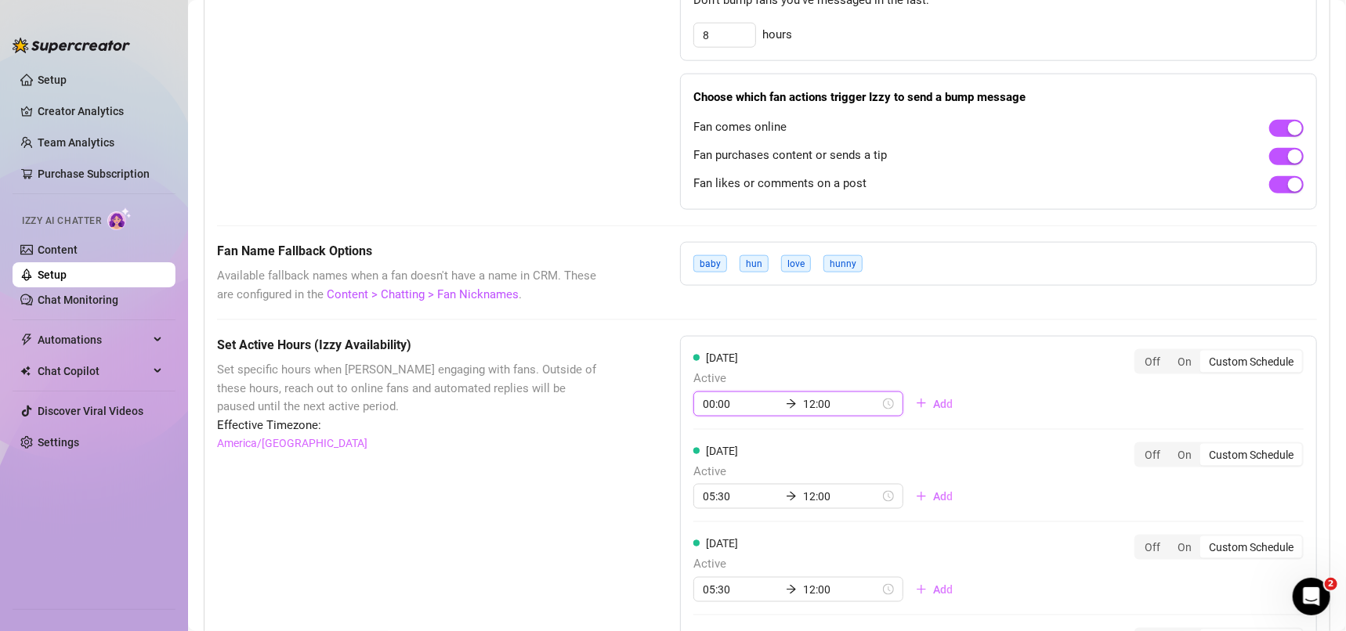
click at [827, 397] on input "12:00" at bounding box center [841, 404] width 77 height 17
click at [764, 480] on div "08" at bounding box center [763, 472] width 38 height 22
click at [748, 468] on div "09" at bounding box center [763, 469] width 38 height 22
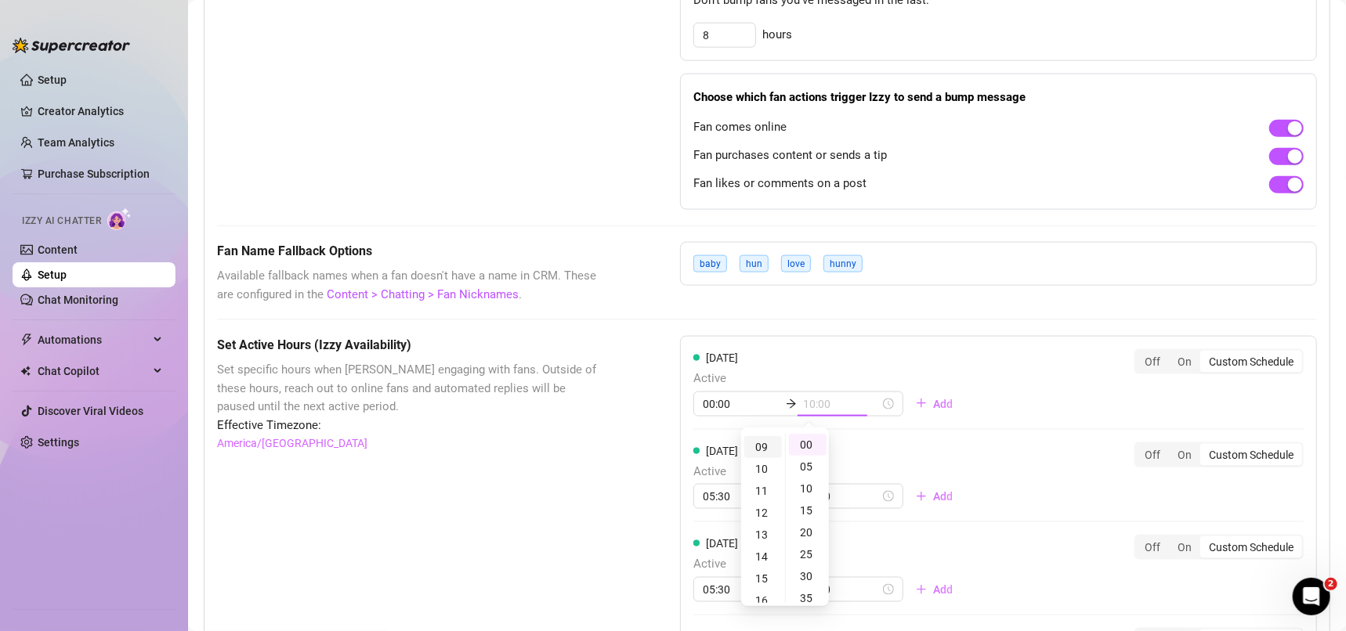
scroll to position [195, 0]
type input "09:00"
click at [1032, 443] on div "[DATE] Active 05:30 12:00 Add Off On Custom Schedule" at bounding box center [998, 476] width 610 height 67
click at [61, 269] on link "Setup" at bounding box center [52, 275] width 29 height 13
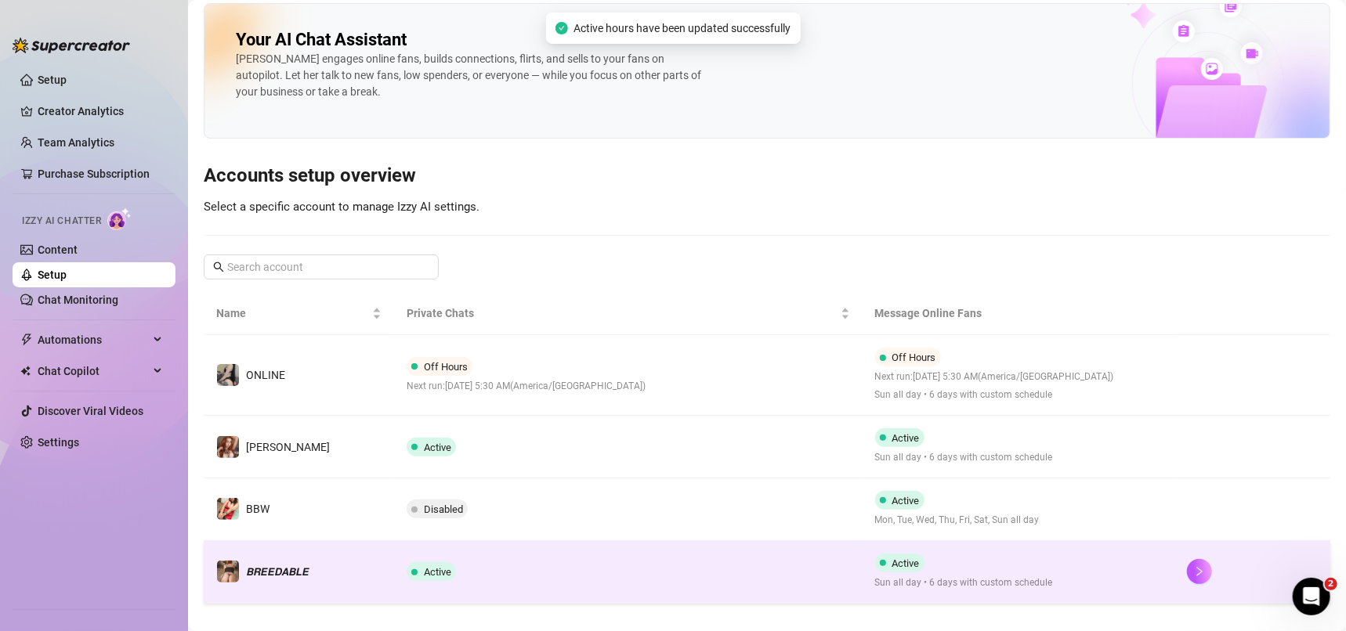
scroll to position [26, 0]
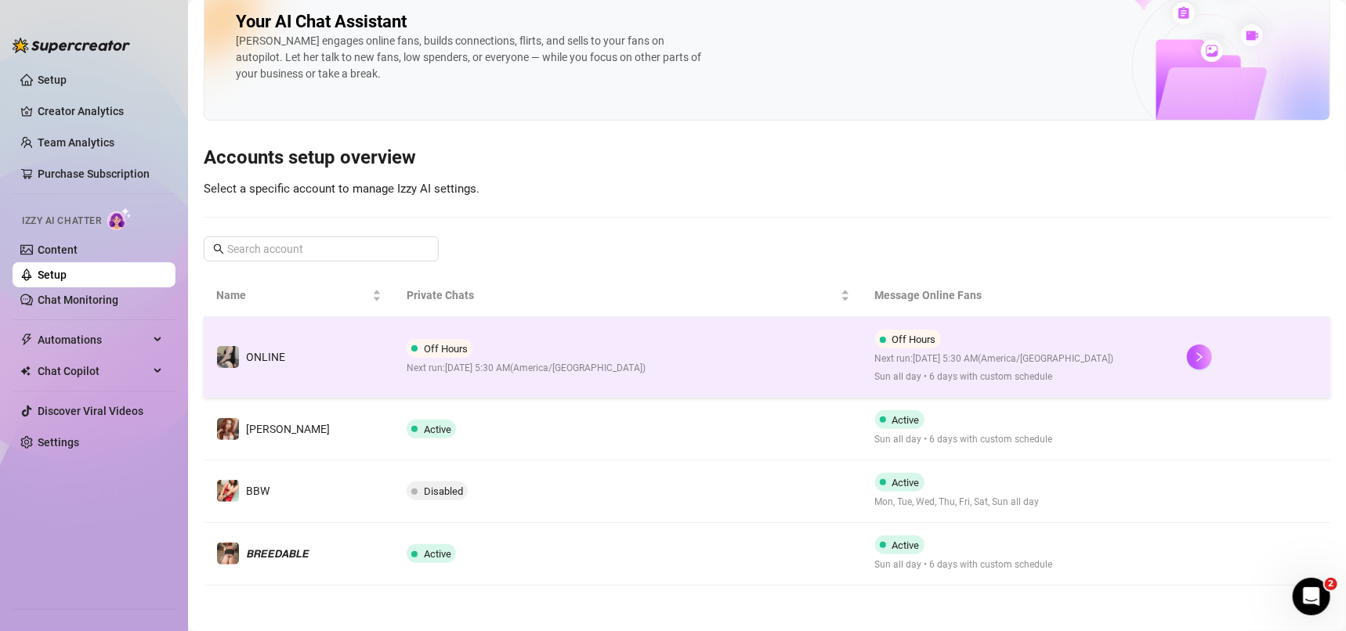
click at [736, 356] on td "Off Hours Next run: [DATE] 5:30 AM ( [GEOGRAPHIC_DATA]/[GEOGRAPHIC_DATA] )" at bounding box center [628, 357] width 468 height 81
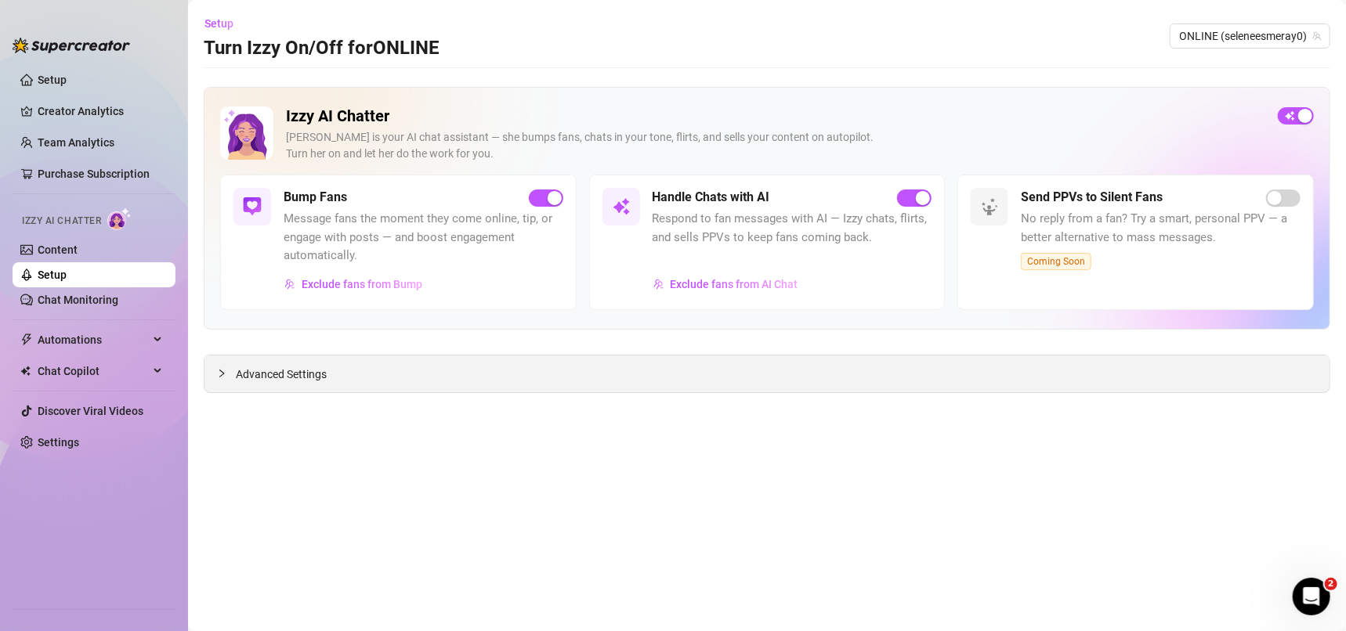
click at [284, 369] on span "Advanced Settings" at bounding box center [281, 374] width 91 height 17
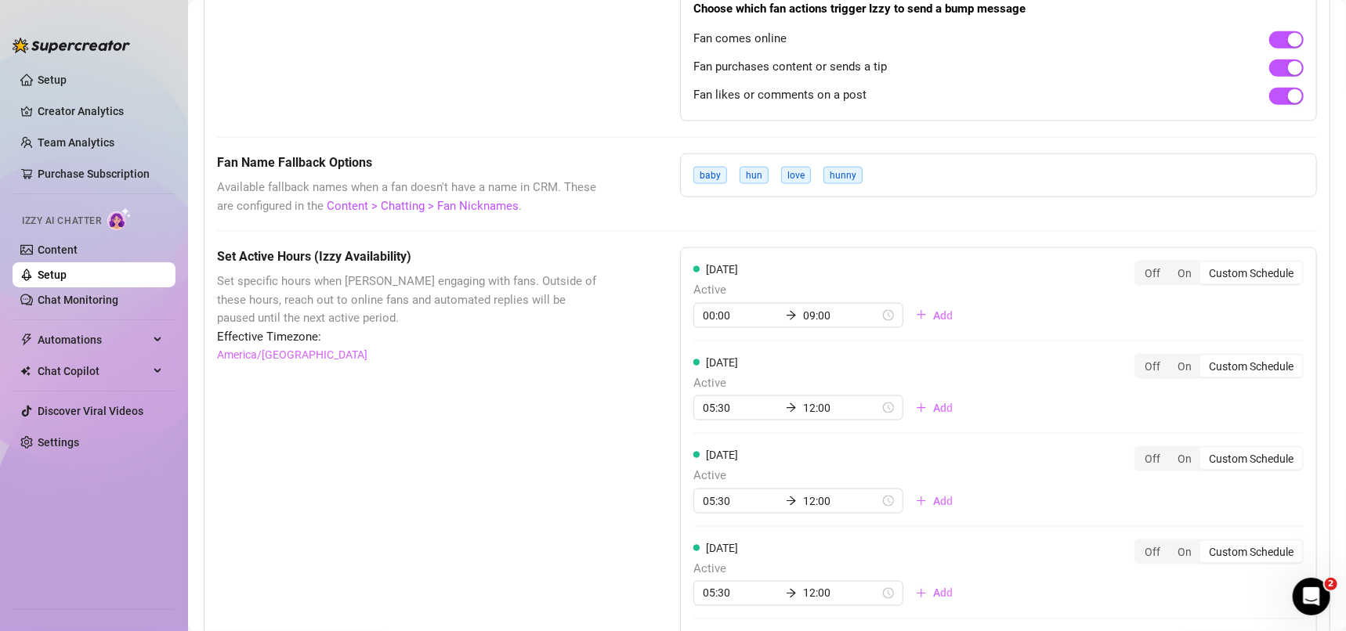
scroll to position [1128, 0]
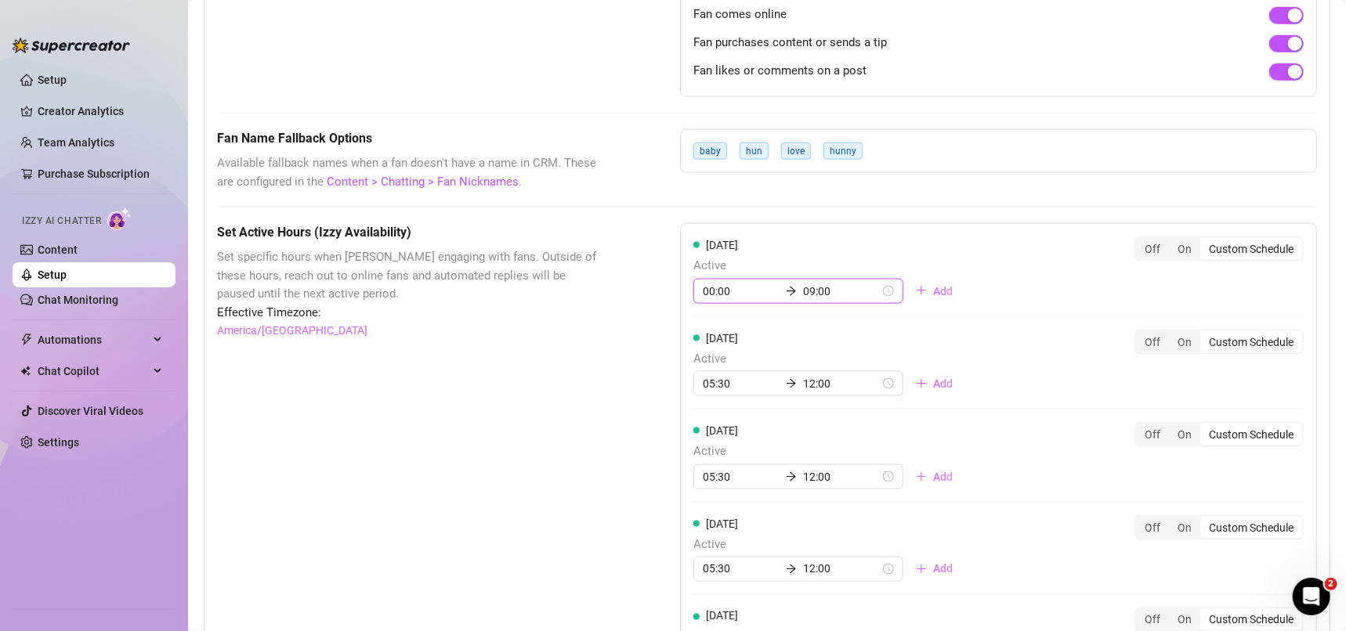
click at [827, 283] on input "09:00" at bounding box center [841, 291] width 77 height 17
click at [769, 396] on div "12" at bounding box center [763, 400] width 38 height 22
type input "12:00"
click at [370, 479] on div "Set Active Hours (Izzy Availability) Set specific hours when Izzy engaging with…" at bounding box center [409, 605] width 385 height 765
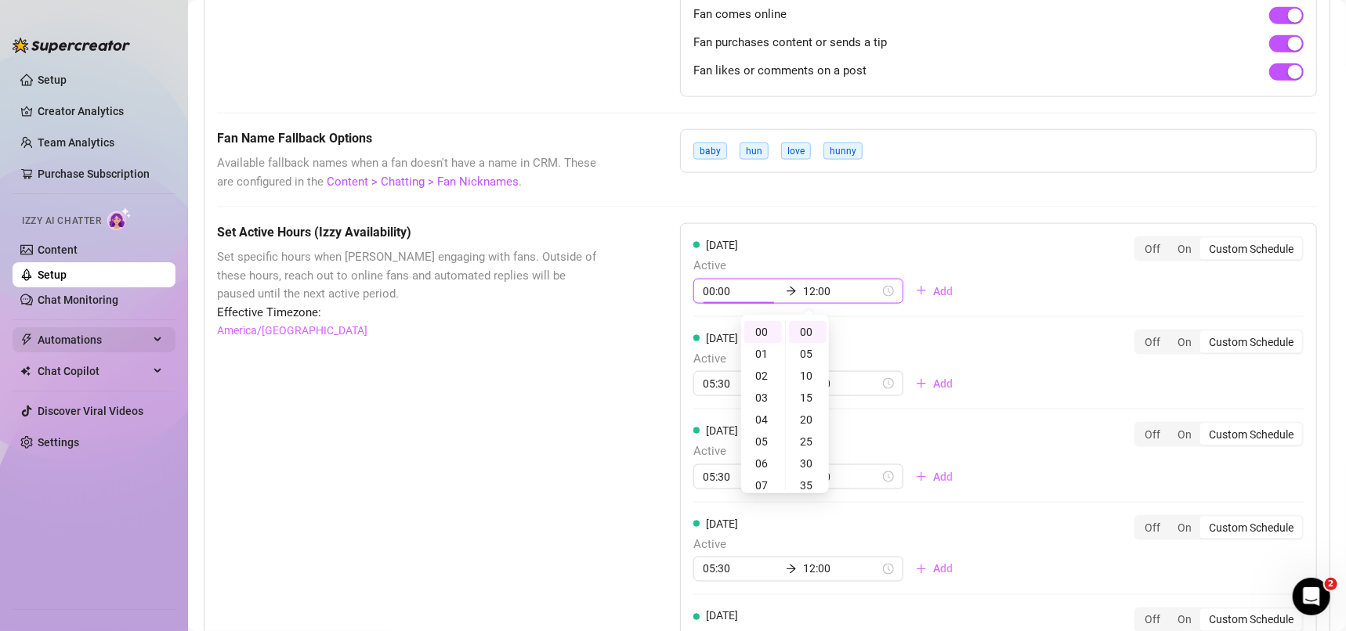
scroll to position [0, 0]
click at [52, 269] on link "Setup" at bounding box center [52, 275] width 29 height 13
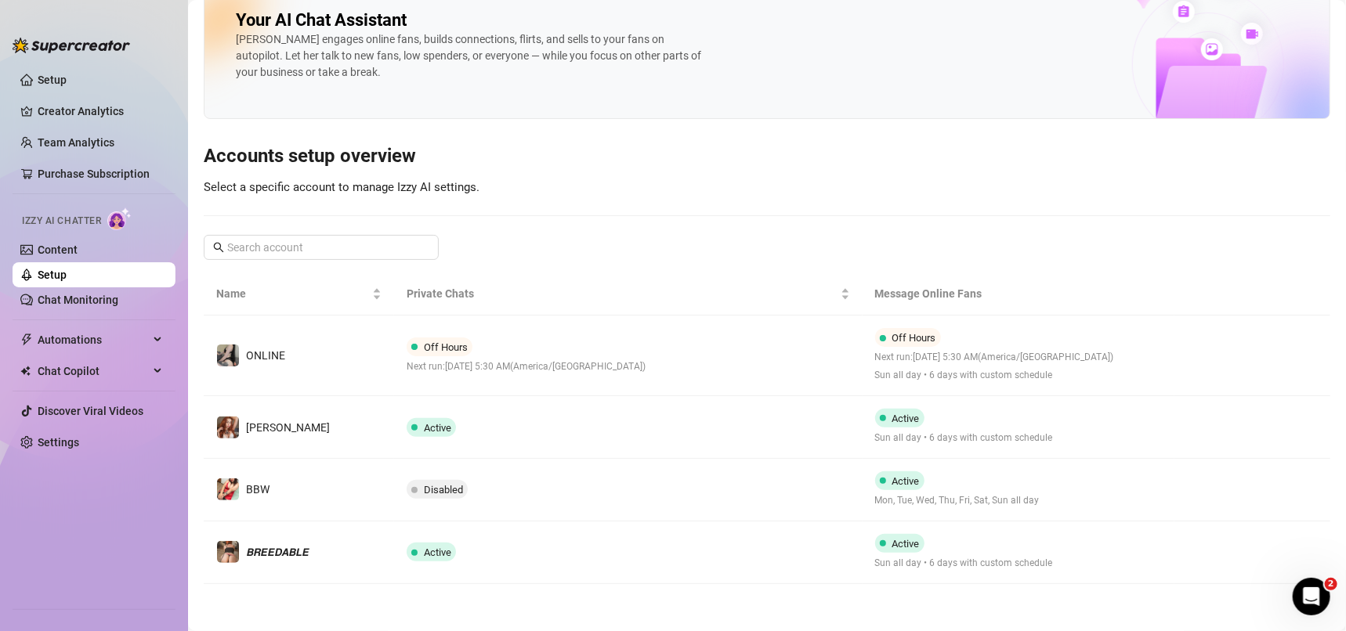
scroll to position [26, 0]
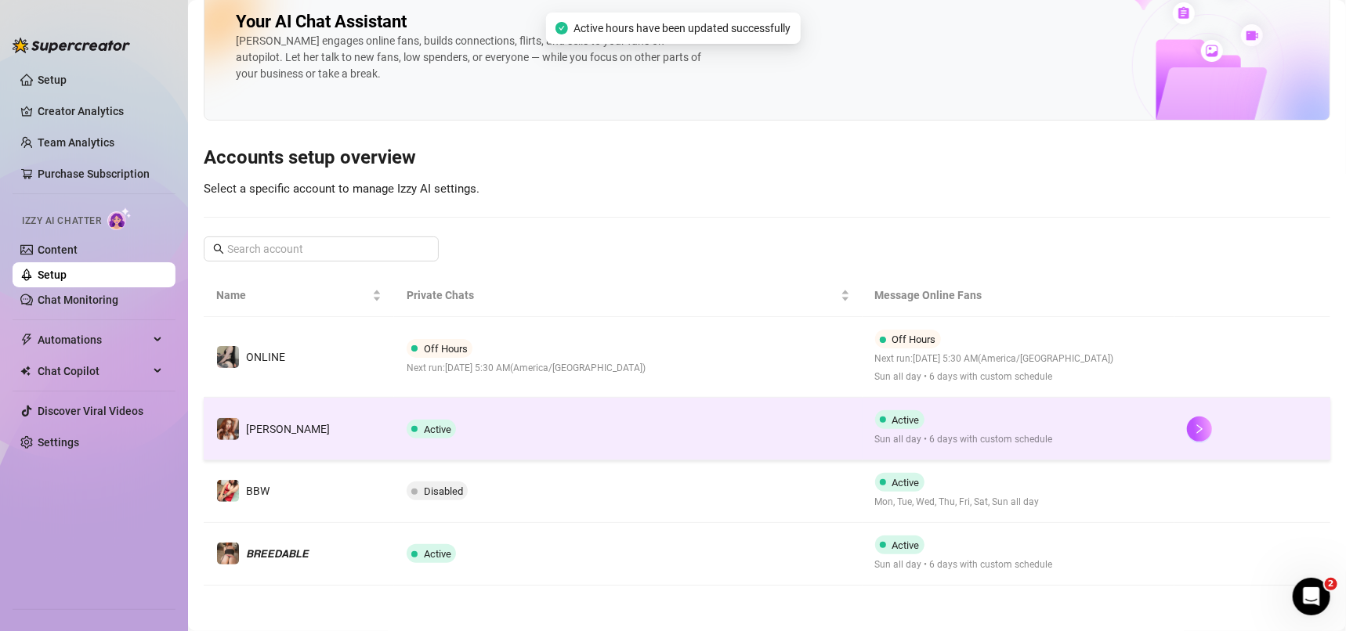
click at [547, 421] on td "Active" at bounding box center [628, 429] width 468 height 63
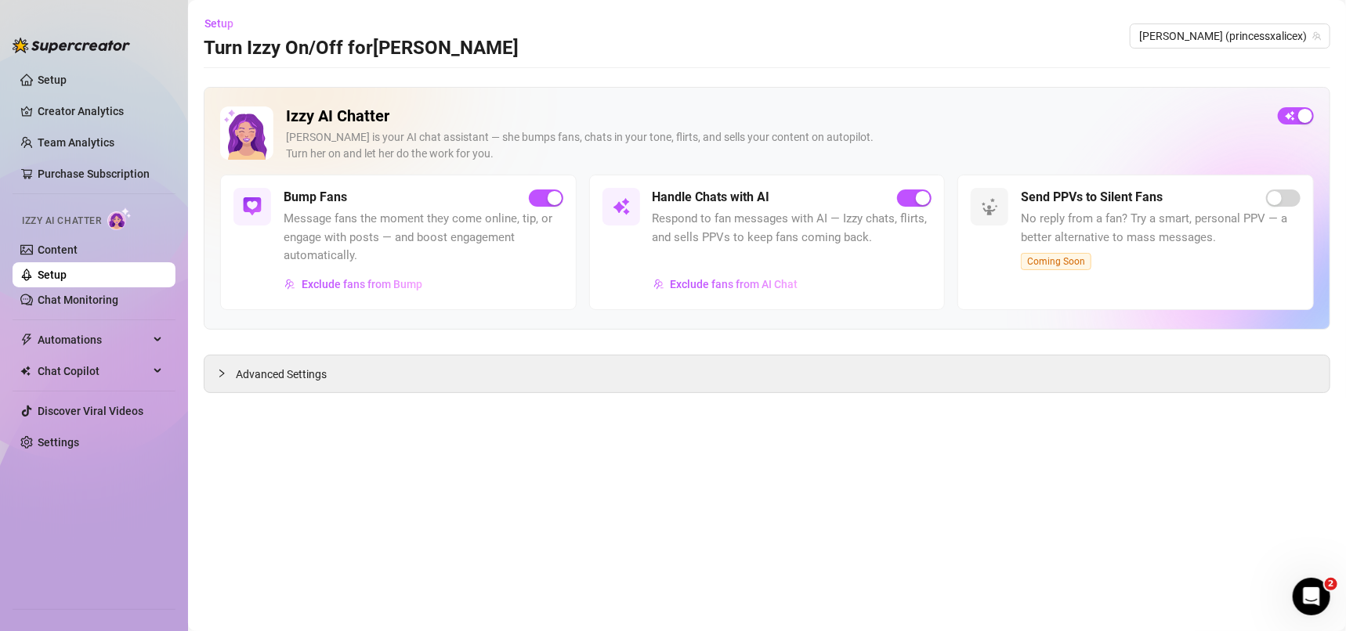
drag, startPoint x: 259, startPoint y: 377, endPoint x: 722, endPoint y: 472, distance: 473.4
click at [259, 377] on span "Advanced Settings" at bounding box center [281, 374] width 91 height 17
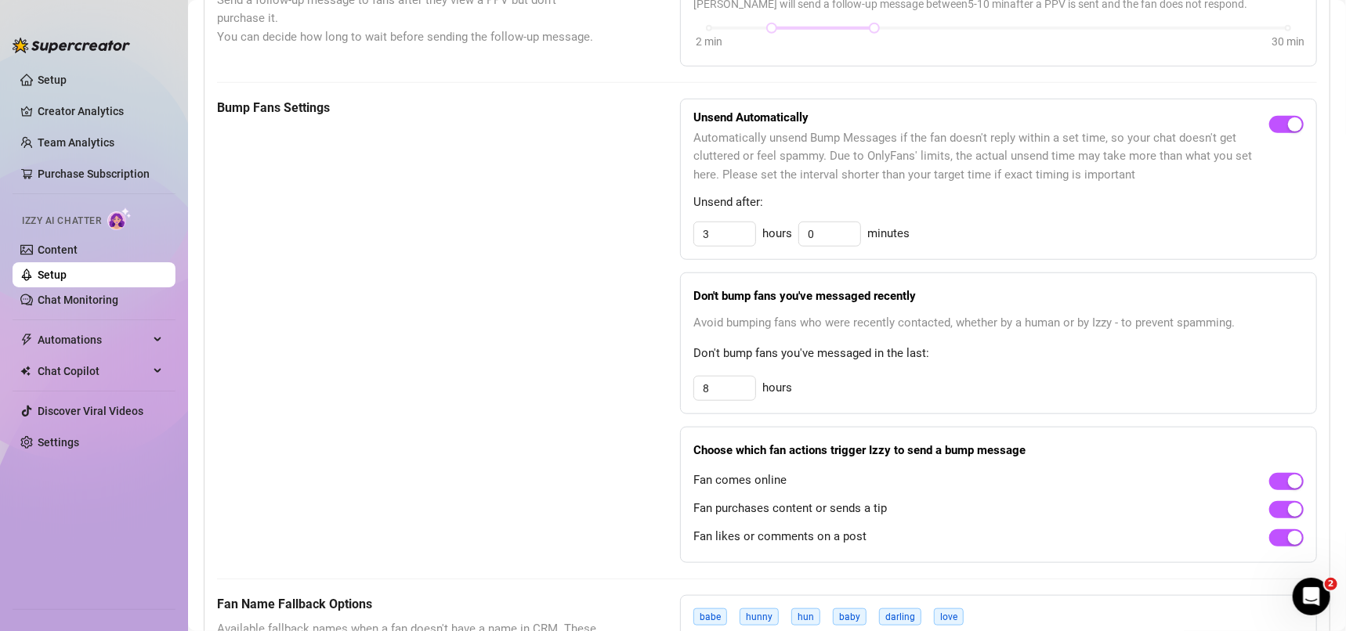
scroll to position [790, 0]
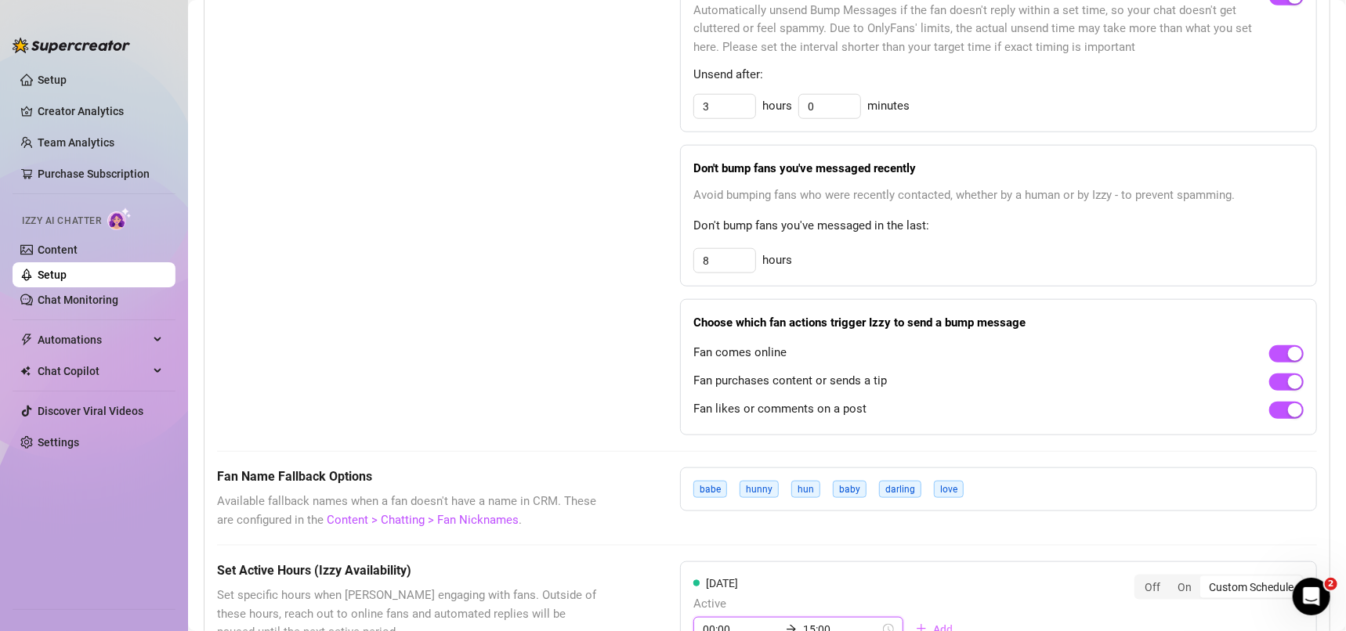
click at [823, 624] on input "15:00" at bounding box center [841, 629] width 77 height 17
click at [758, 465] on div "09" at bounding box center [763, 469] width 38 height 22
type input "09:00"
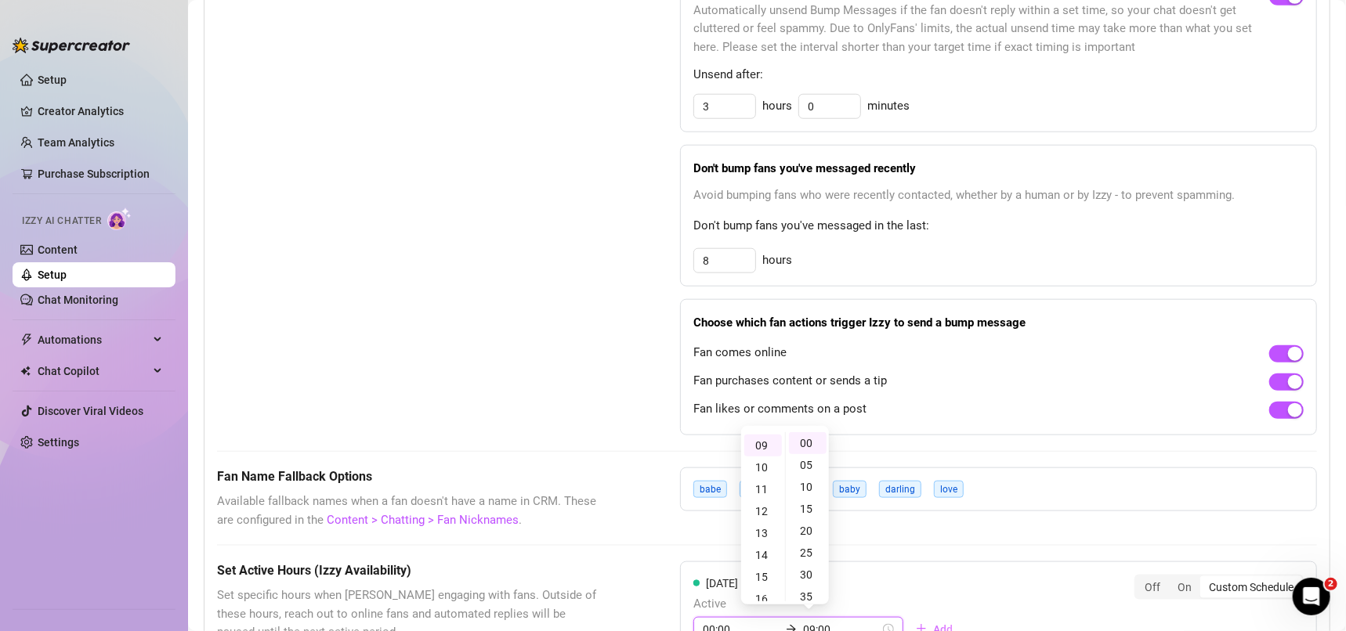
click at [536, 360] on div "Bump Fans Settings" at bounding box center [409, 203] width 385 height 465
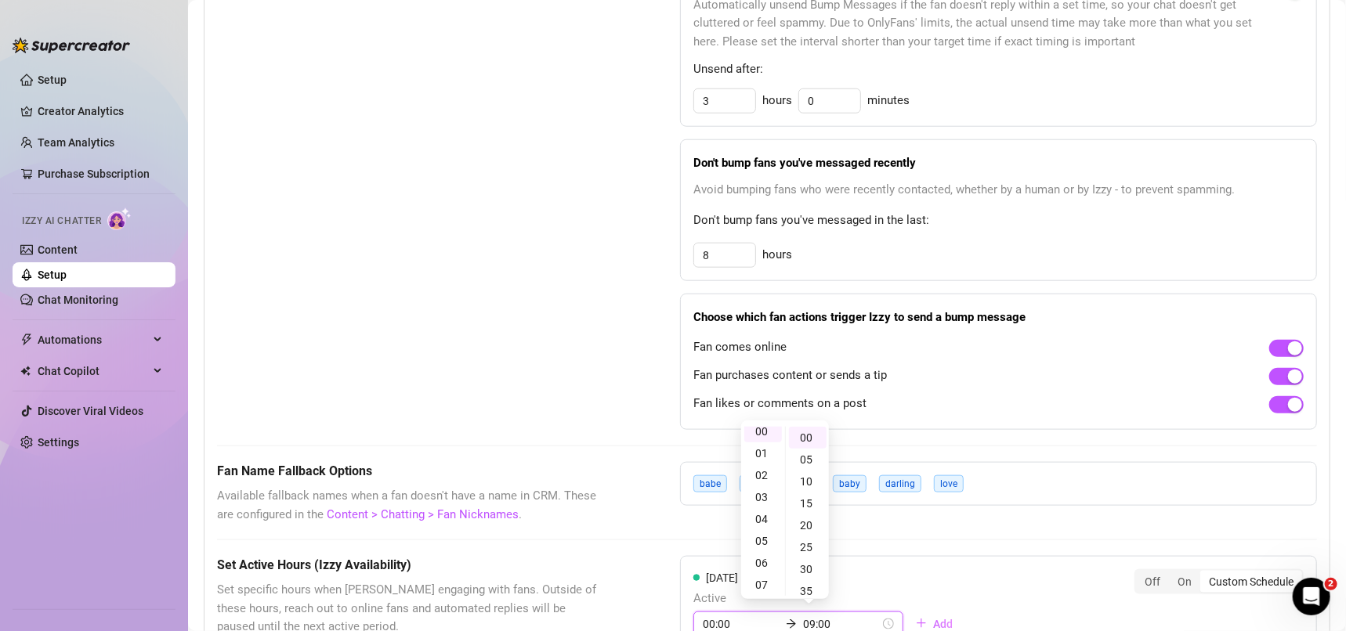
scroll to position [0, 0]
click at [63, 279] on link "Setup" at bounding box center [52, 275] width 29 height 13
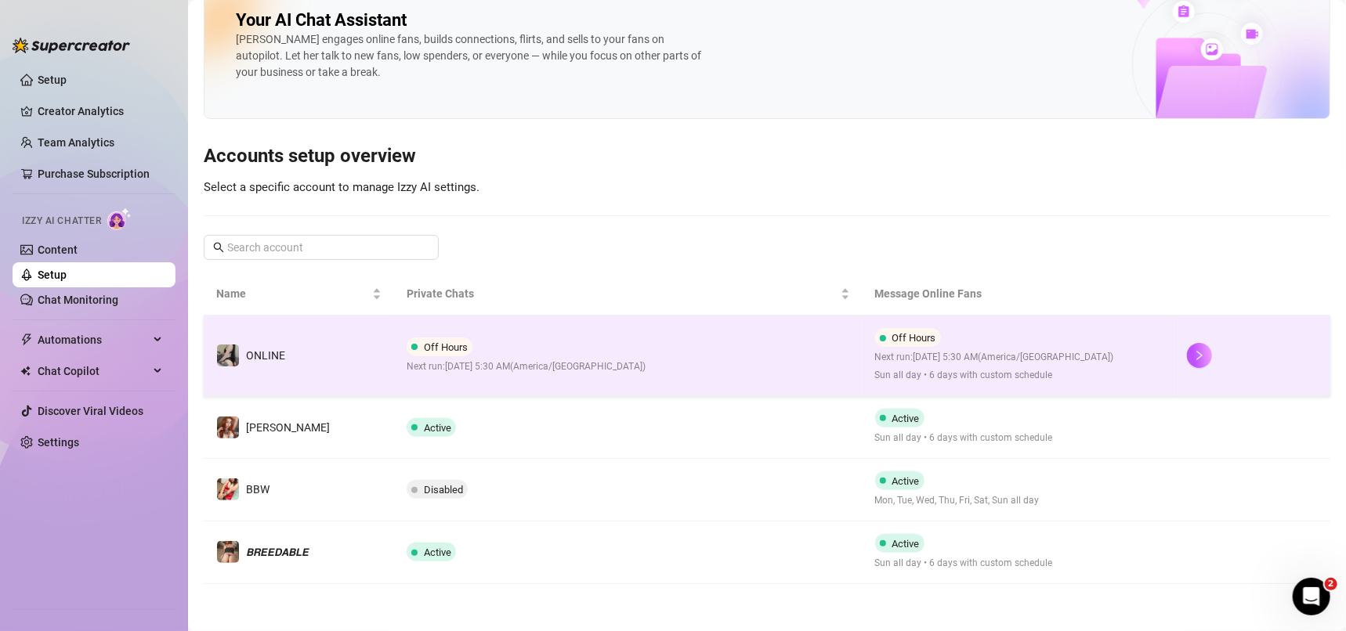
scroll to position [26, 0]
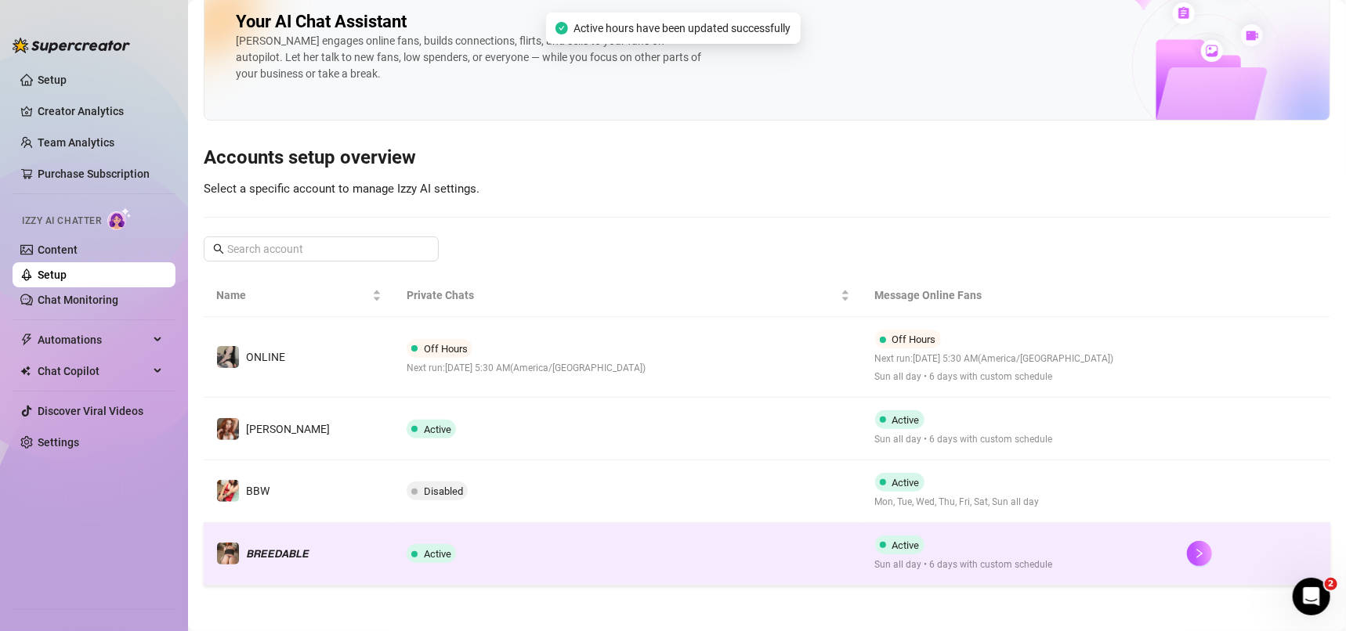
click at [628, 563] on td "Active" at bounding box center [628, 554] width 468 height 63
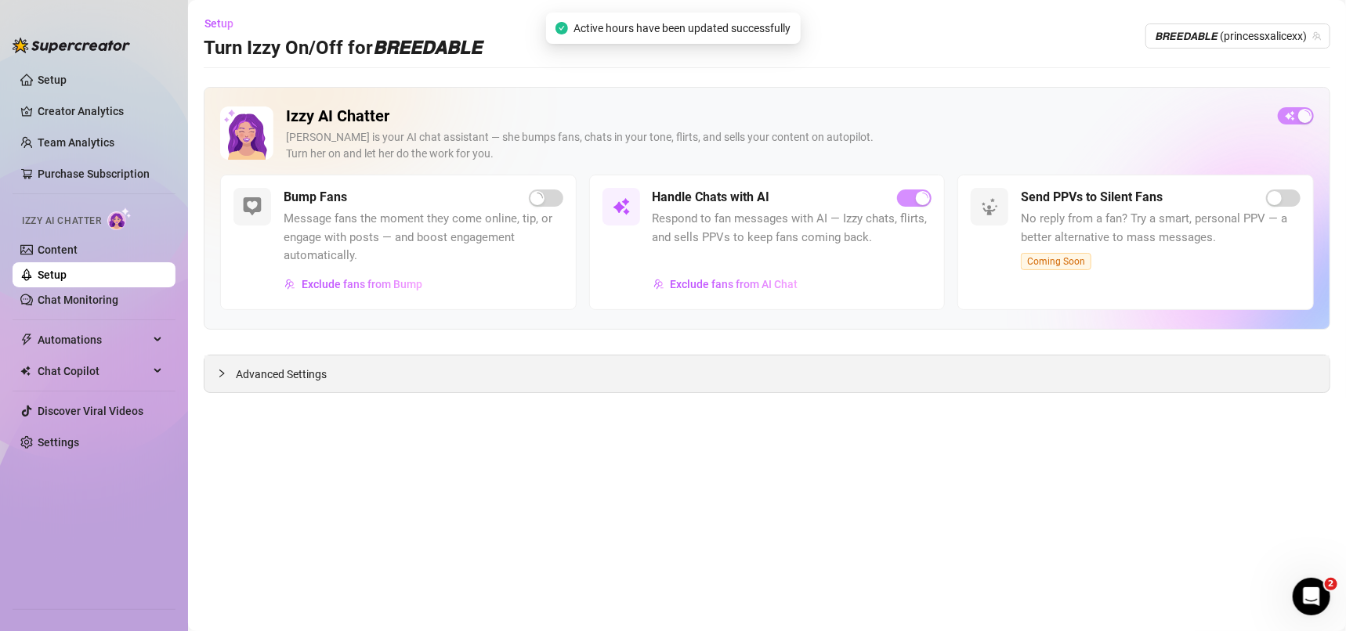
click at [294, 371] on span "Advanced Settings" at bounding box center [281, 374] width 91 height 17
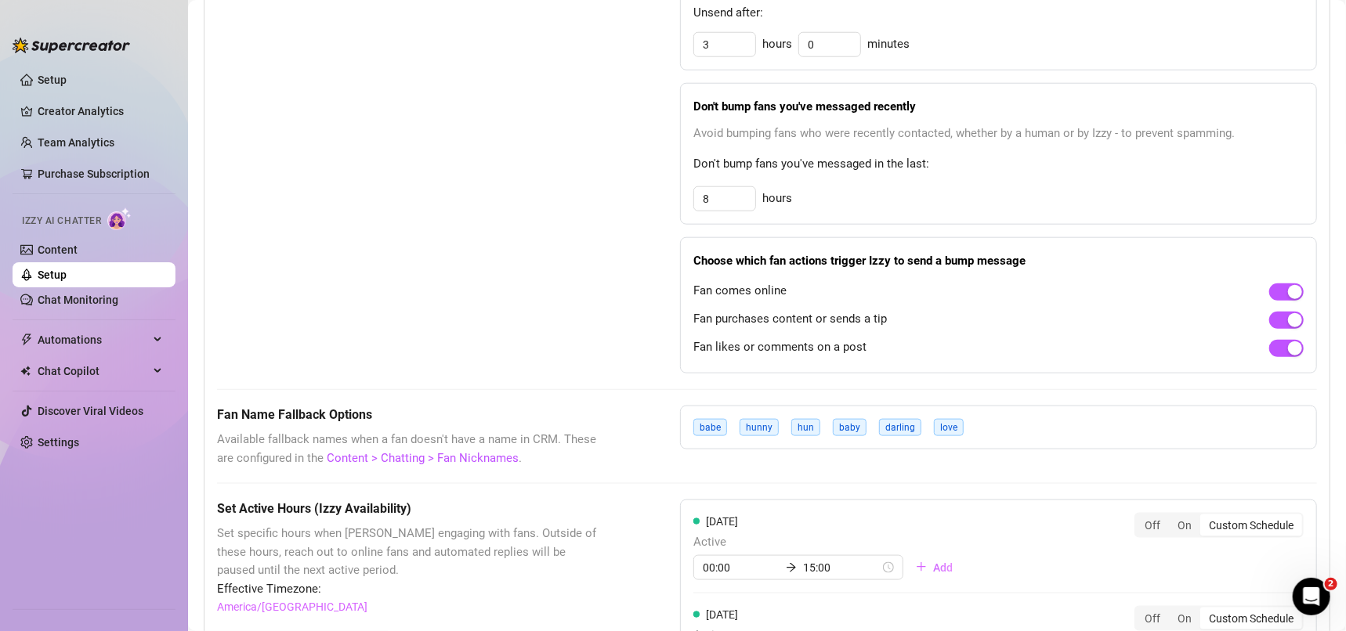
scroll to position [1015, 0]
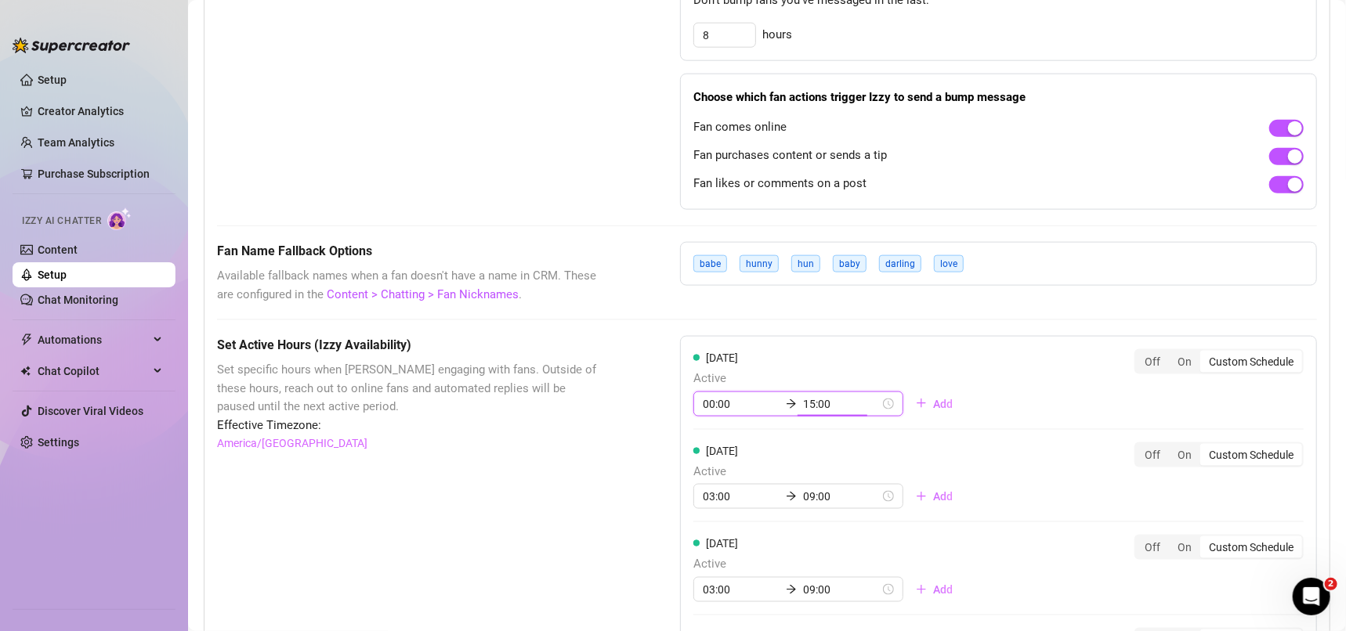
click at [834, 409] on input "15:00" at bounding box center [841, 404] width 77 height 17
click at [762, 470] on div "09" at bounding box center [763, 468] width 38 height 22
type input "09:00"
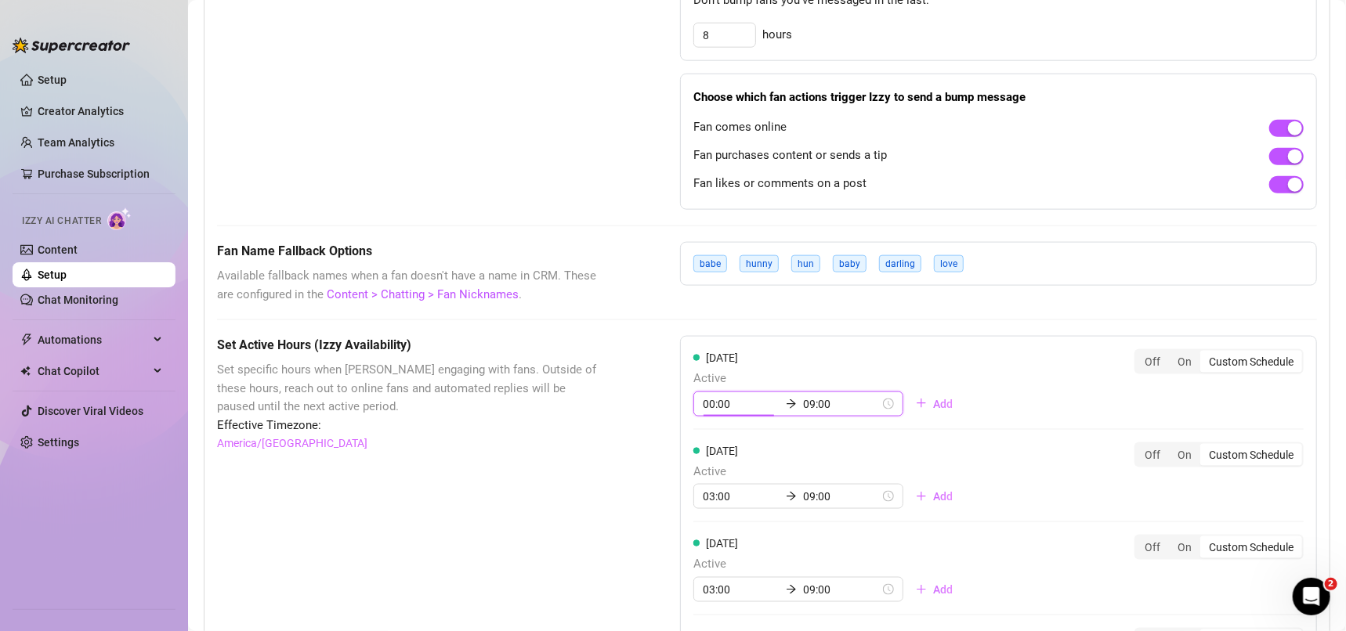
scroll to position [0, 0]
click at [67, 269] on link "Setup" at bounding box center [52, 275] width 29 height 13
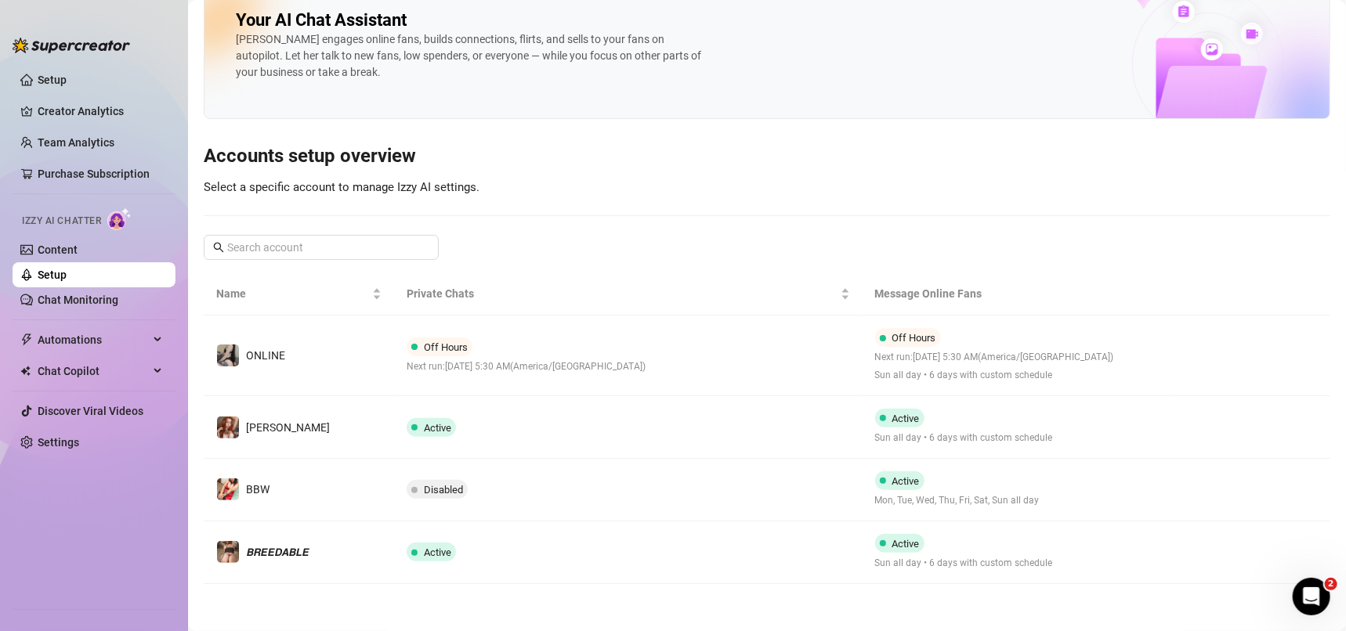
scroll to position [26, 0]
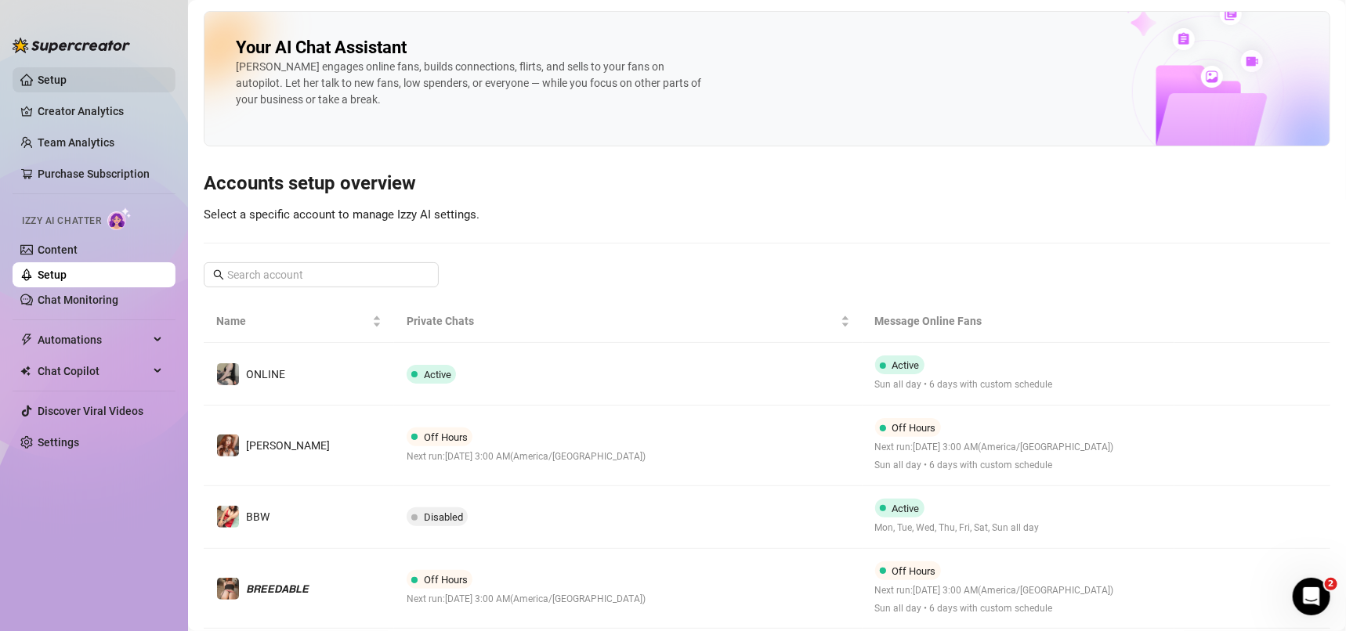
click at [67, 74] on link "Setup" at bounding box center [52, 80] width 29 height 13
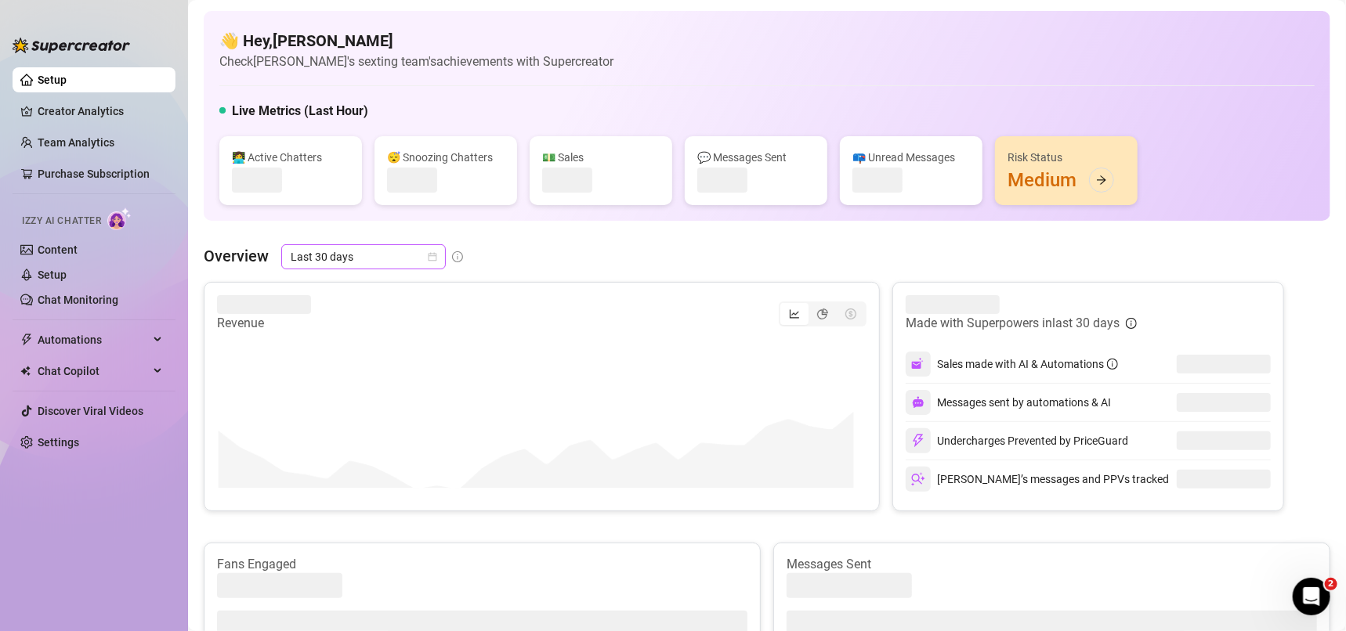
click at [422, 254] on span "Last 30 days" at bounding box center [364, 257] width 146 height 24
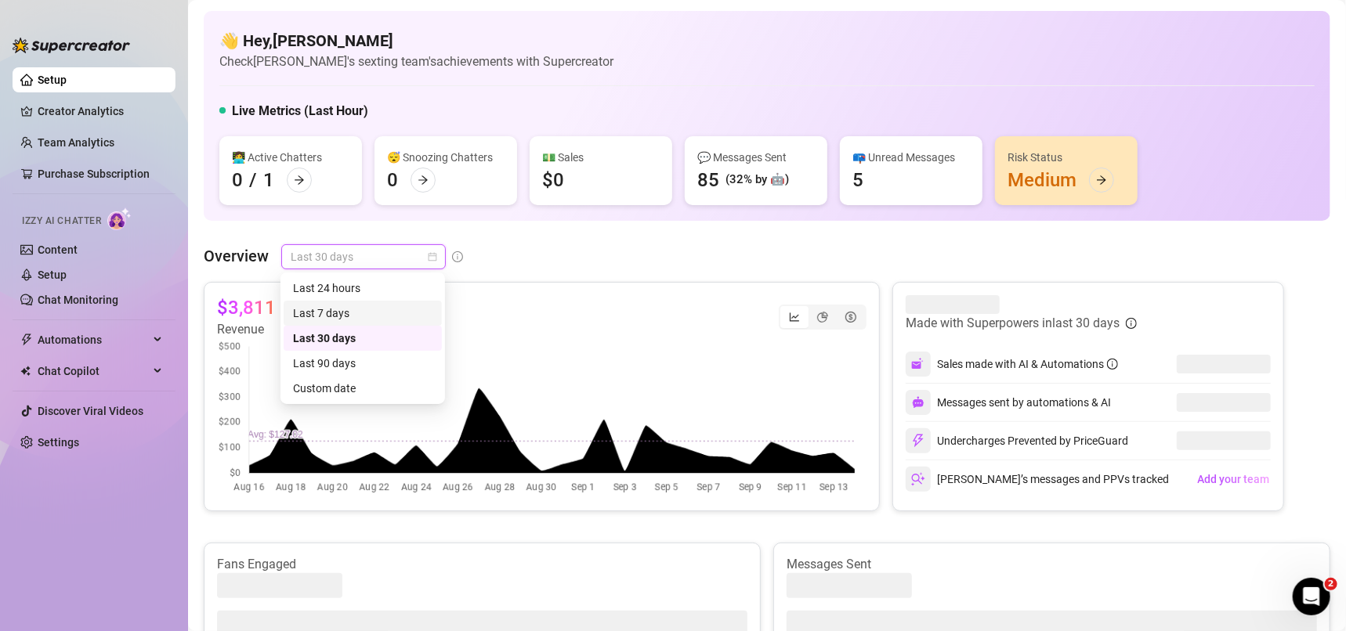
click at [387, 301] on div "Last 7 days" at bounding box center [363, 313] width 158 height 25
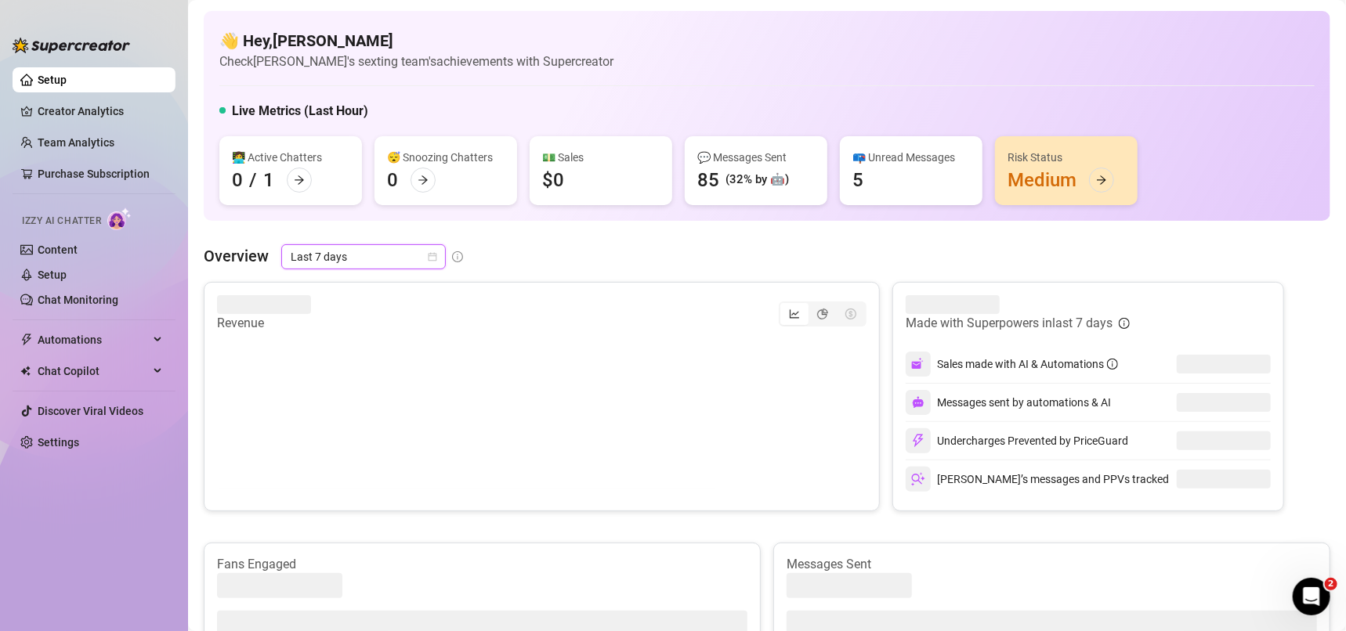
click at [380, 267] on span "Last 7 days" at bounding box center [364, 257] width 146 height 24
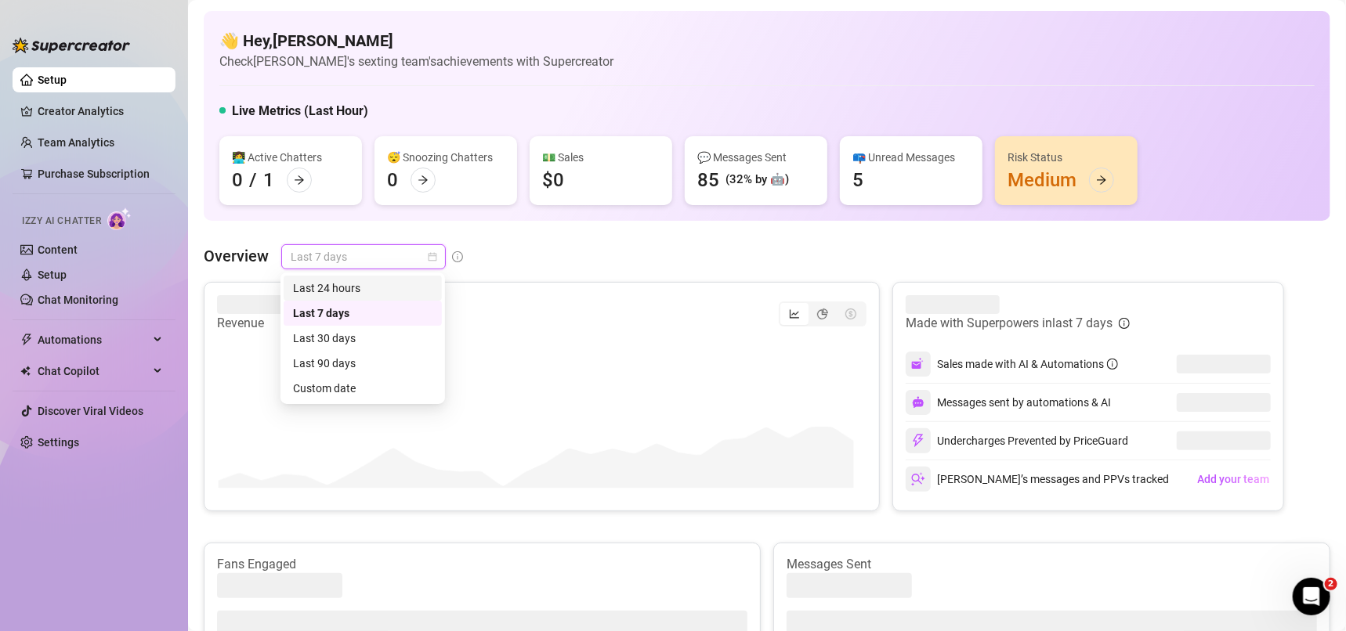
click at [368, 297] on div "Last 24 hours" at bounding box center [363, 288] width 158 height 25
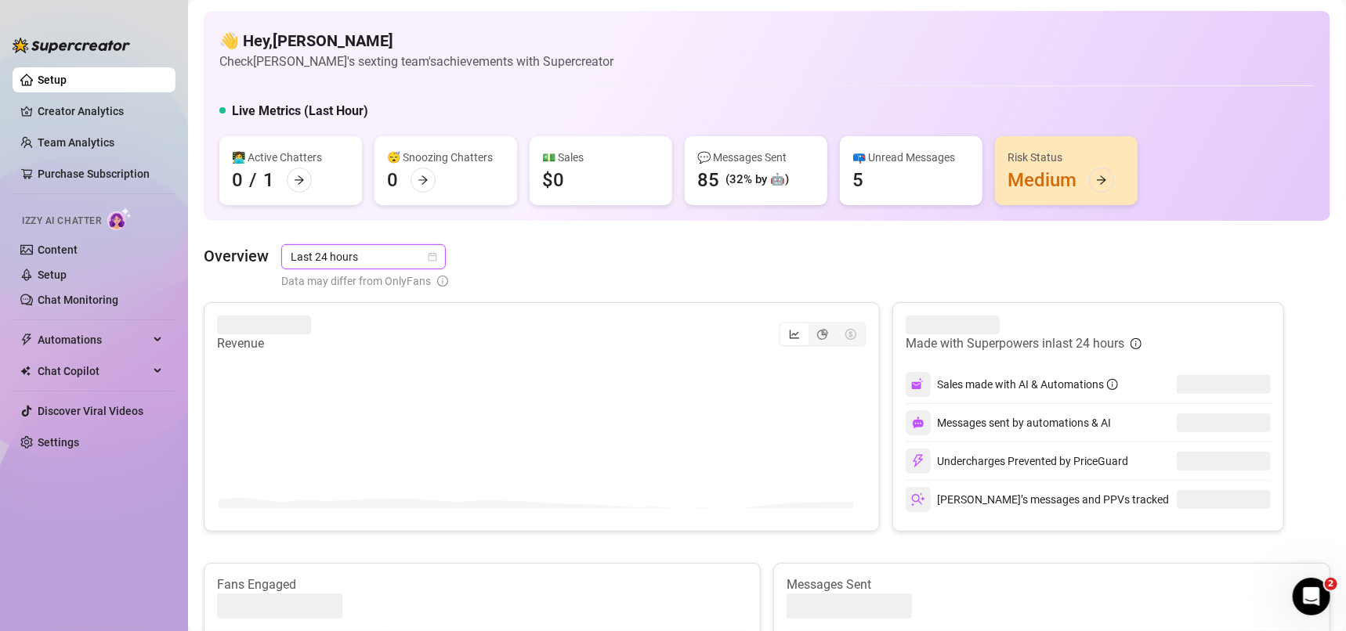
click at [548, 253] on div "Overview Last 24 hours Last 24 hours Data may differ from OnlyFans" at bounding box center [767, 266] width 1127 height 45
